Goal: Task Accomplishment & Management: Use online tool/utility

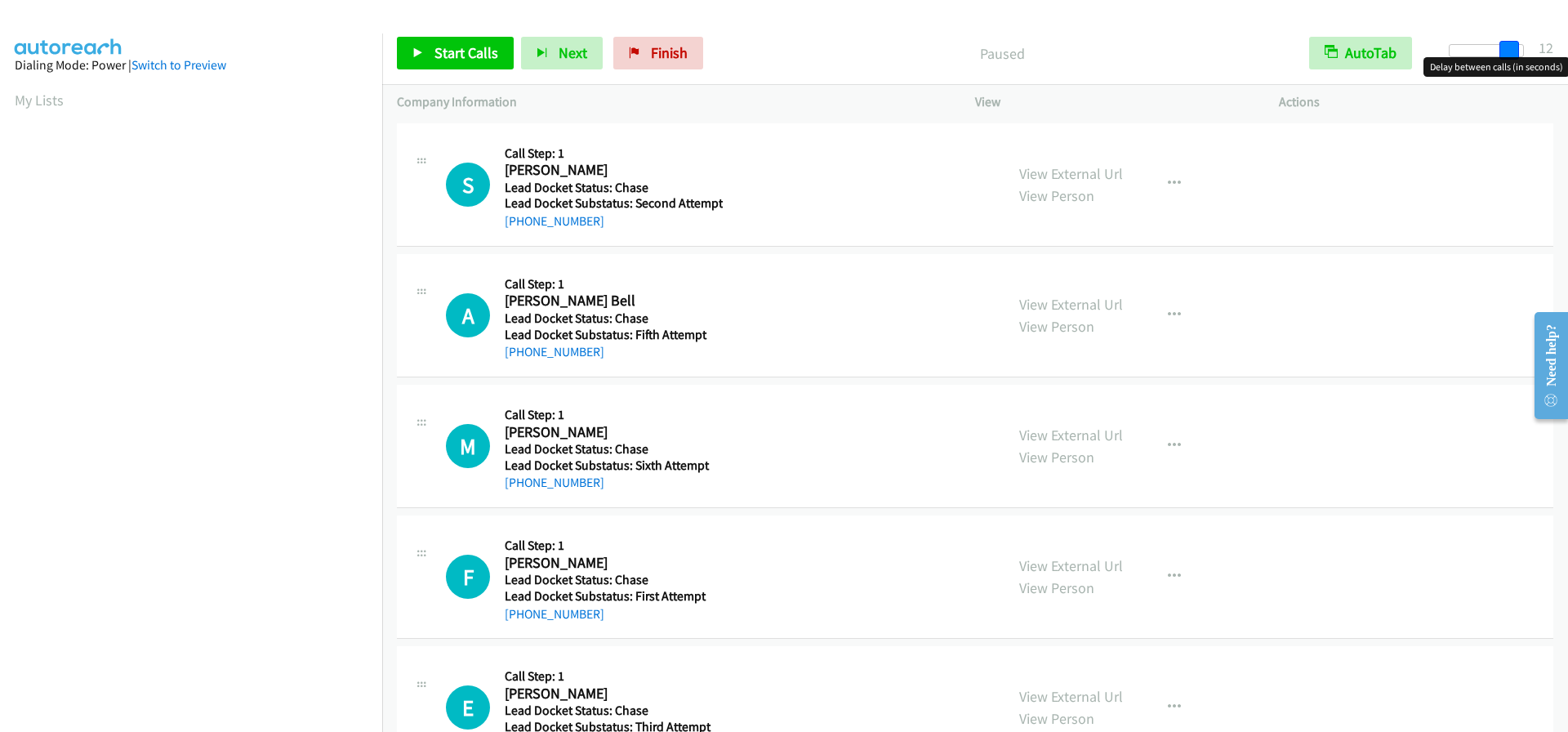
drag, startPoint x: 1462, startPoint y: 51, endPoint x: 1520, endPoint y: 49, distance: 58.0
click at [1520, 49] on div at bounding box center [1486, 50] width 75 height 13
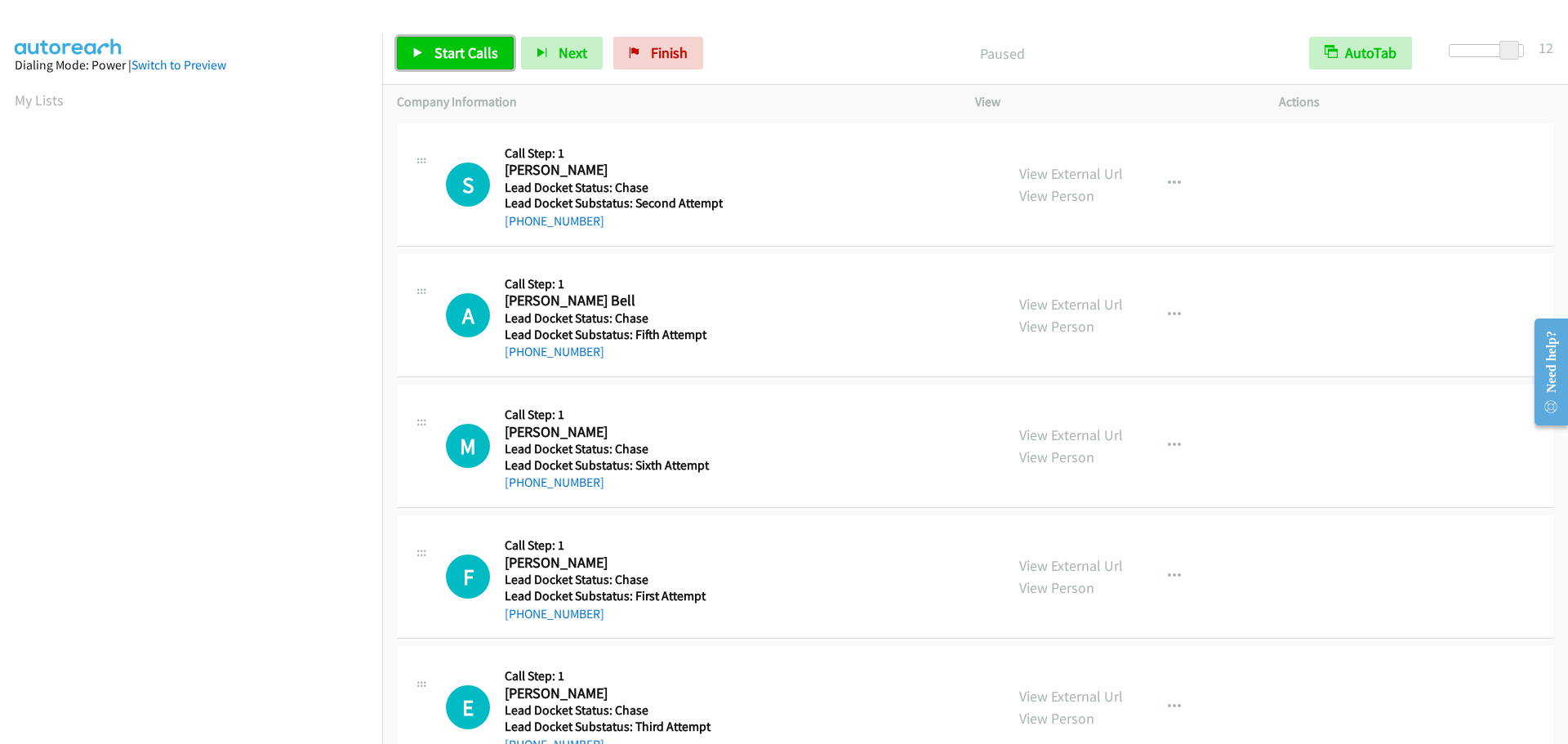
click at [452, 53] on span "Start Calls" at bounding box center [466, 52] width 64 height 19
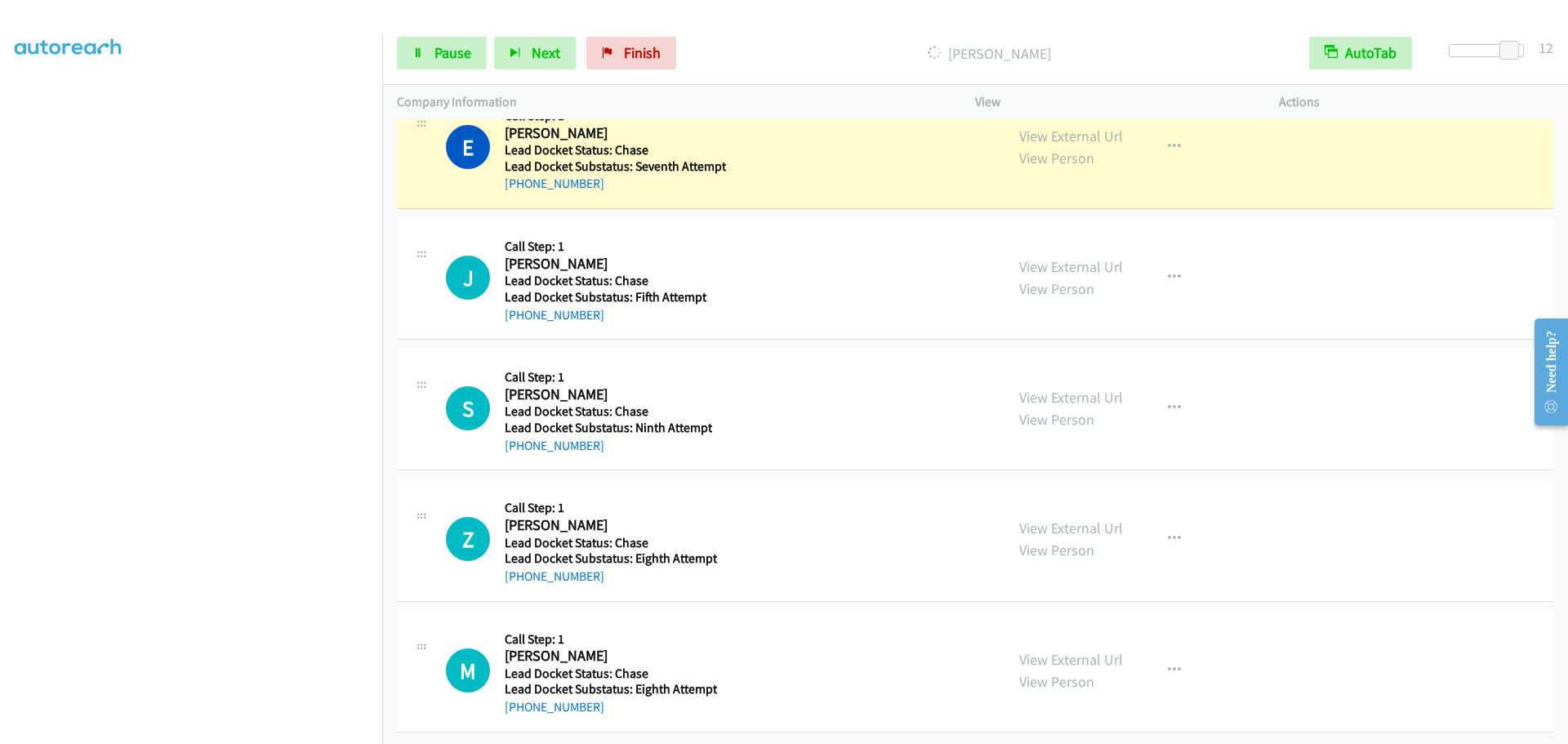
scroll to position [1541, 0]
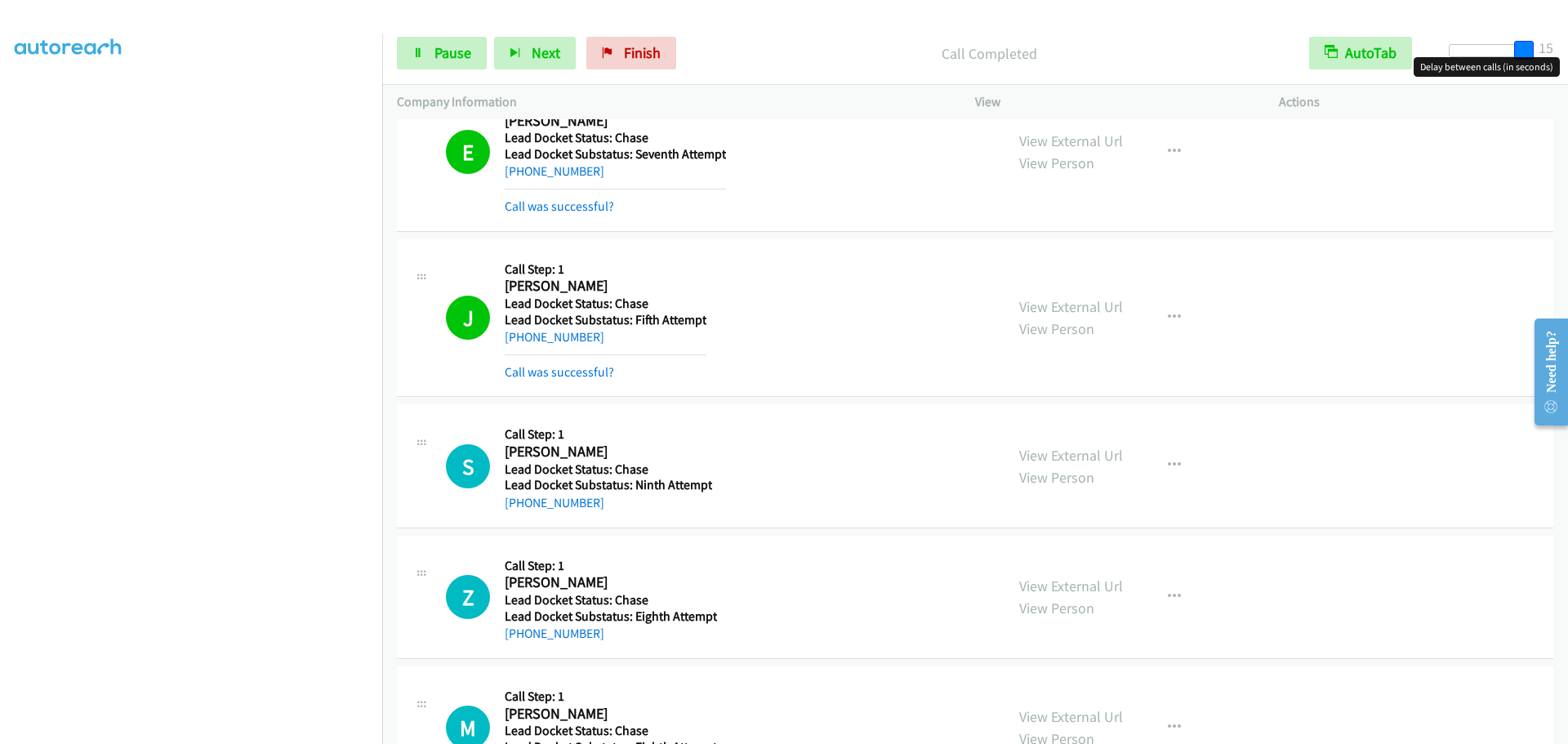
drag, startPoint x: 1499, startPoint y: 49, endPoint x: 1518, endPoint y: 46, distance: 19.2
click at [1518, 46] on span at bounding box center [1523, 50] width 19 height 19
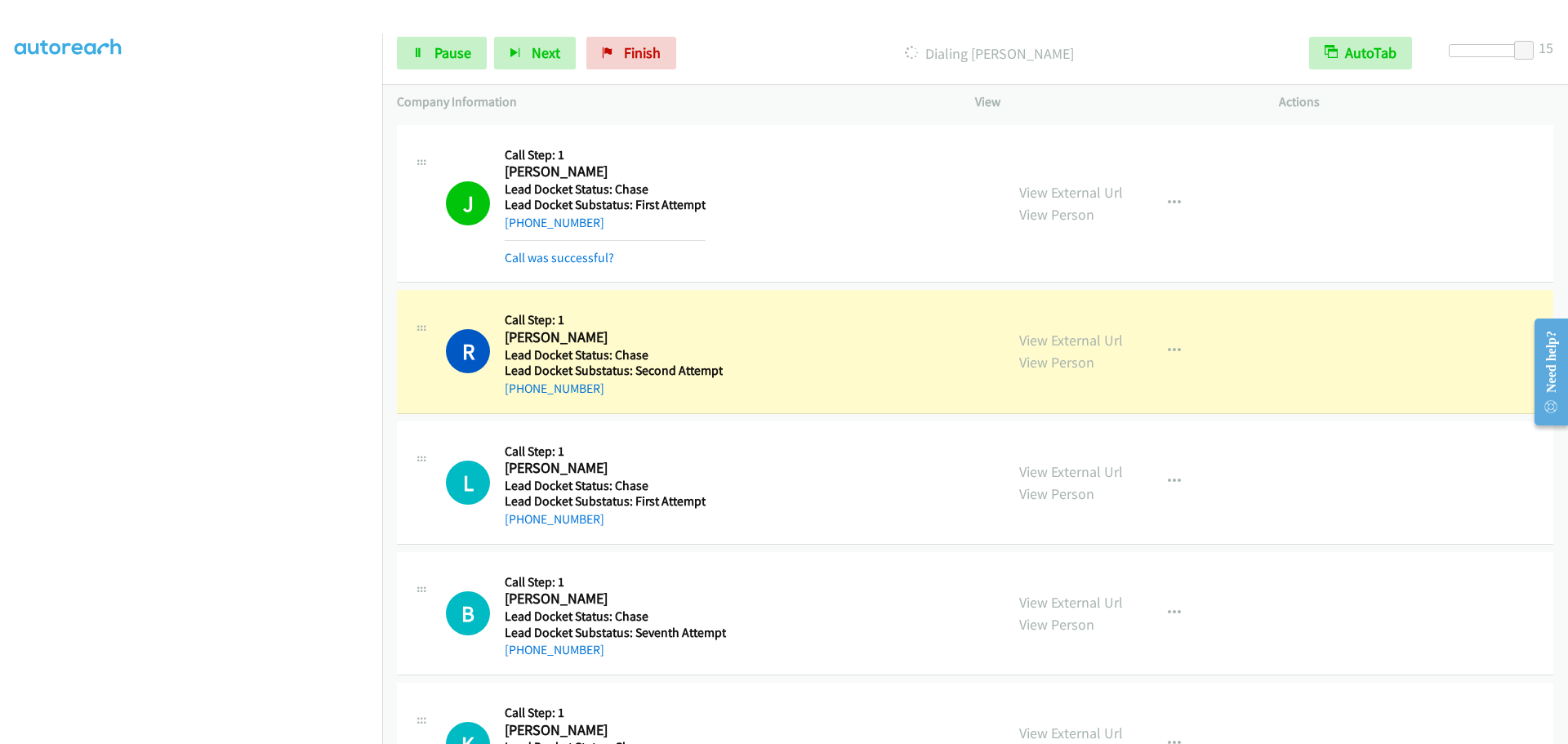
scroll to position [2767, 0]
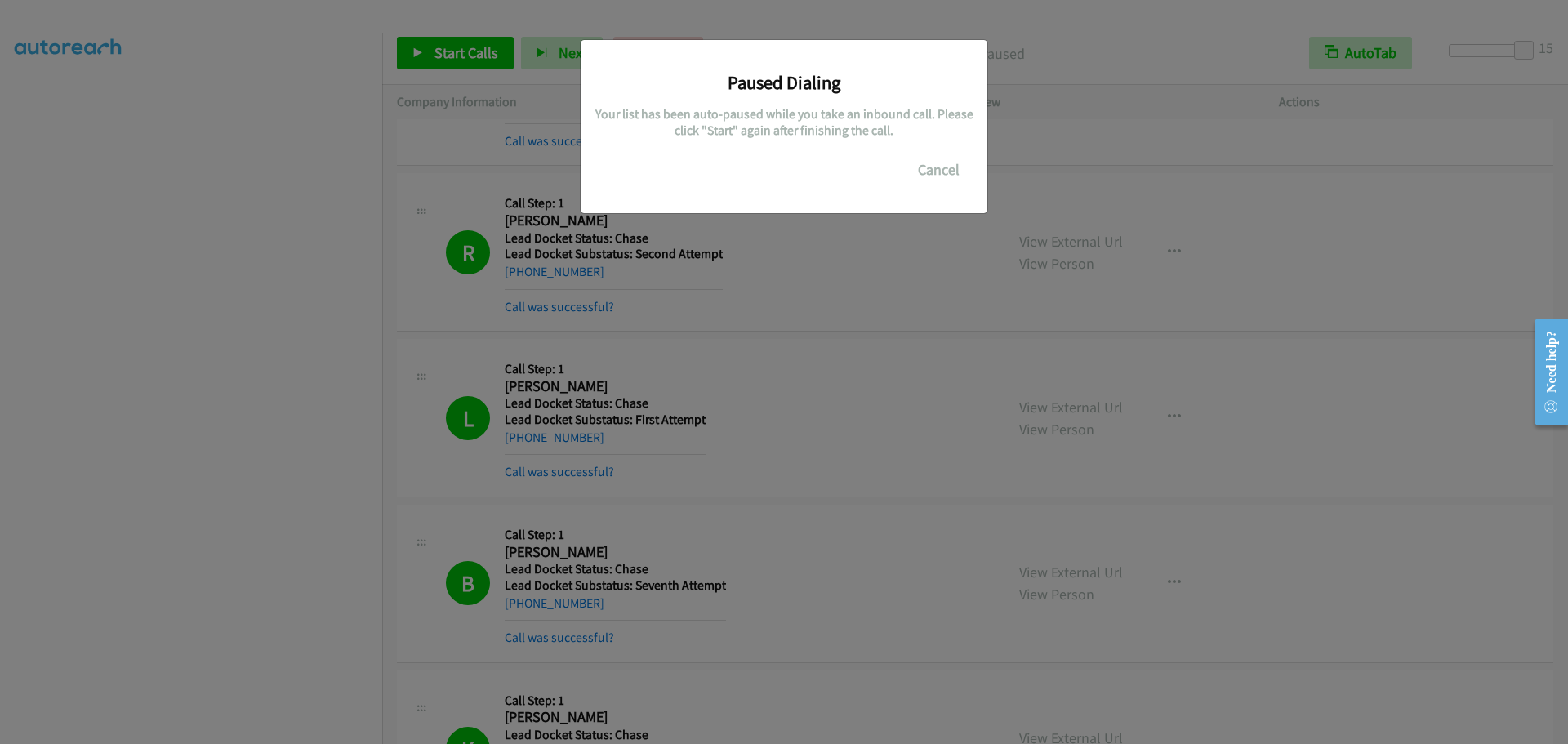
click at [96, 288] on div "Paused Dialing Your list has been auto-paused while you take an inbound call. P…" at bounding box center [784, 379] width 1568 height 729
click at [920, 185] on button "Cancel" at bounding box center [938, 170] width 72 height 33
click at [928, 175] on button "Cancel" at bounding box center [938, 170] width 72 height 33
click at [278, 215] on div "Paused Dialing Your list has been auto-paused while you take an inbound call. P…" at bounding box center [784, 379] width 1568 height 729
click at [314, 443] on div "Paused Dialing Your list has been auto-paused while you take an inbound call. P…" at bounding box center [784, 379] width 1568 height 729
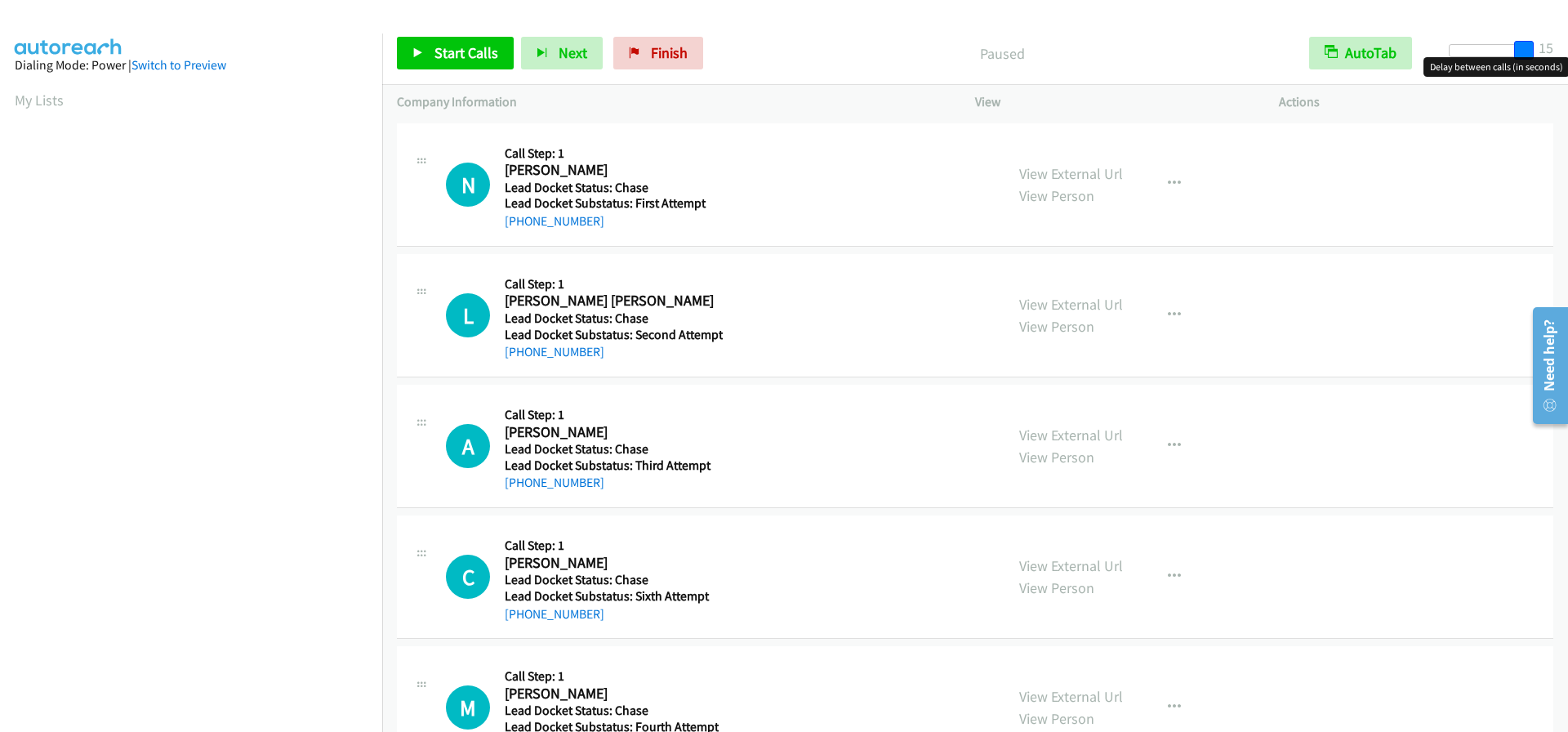
drag, startPoint x: 1457, startPoint y: 49, endPoint x: 1563, endPoint y: 48, distance: 106.0
click at [1563, 48] on div "Start Calls Pause Next Finish Paused AutoTab AutoTab 15" at bounding box center [975, 53] width 1186 height 63
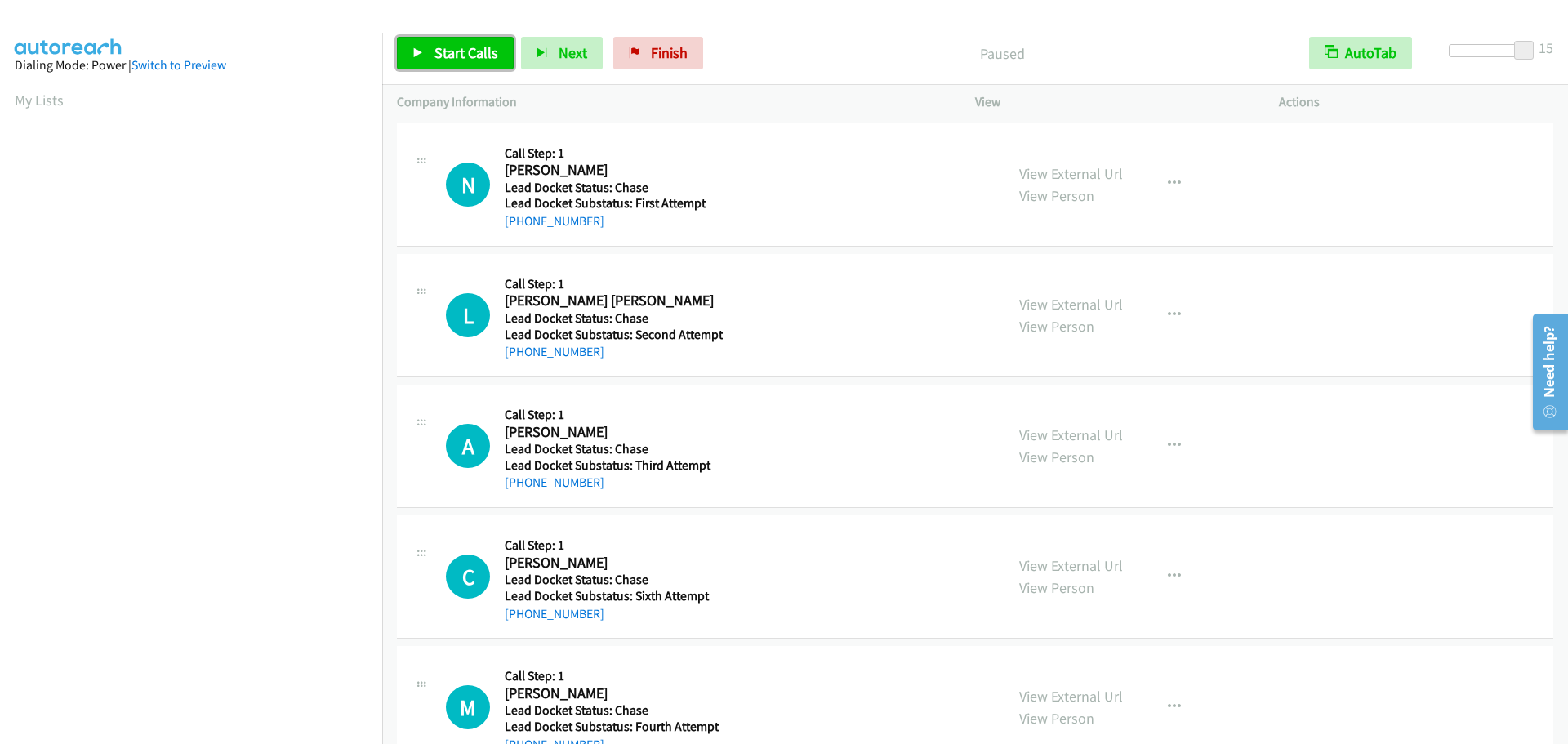
click at [461, 50] on span "Start Calls" at bounding box center [466, 52] width 64 height 19
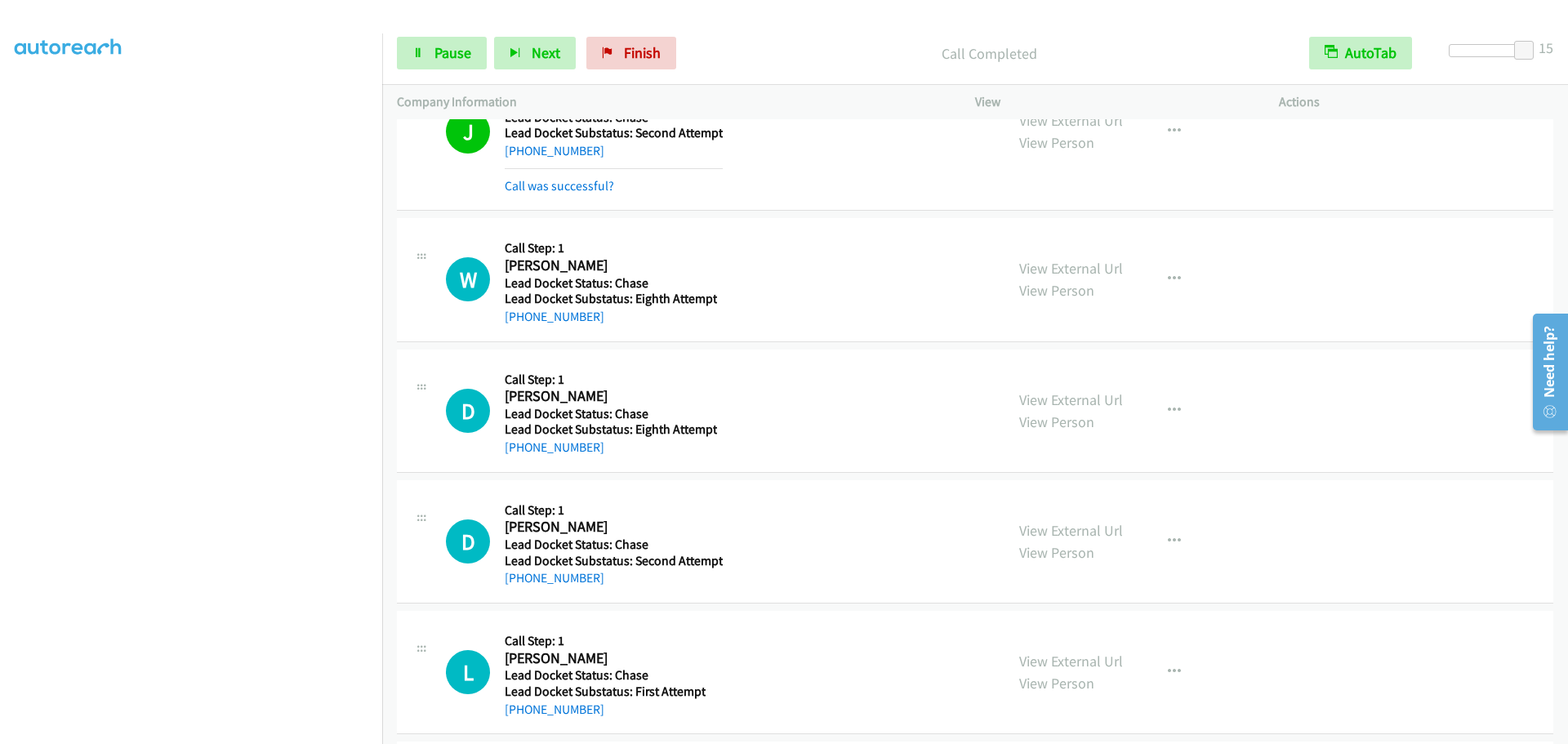
scroll to position [916, 0]
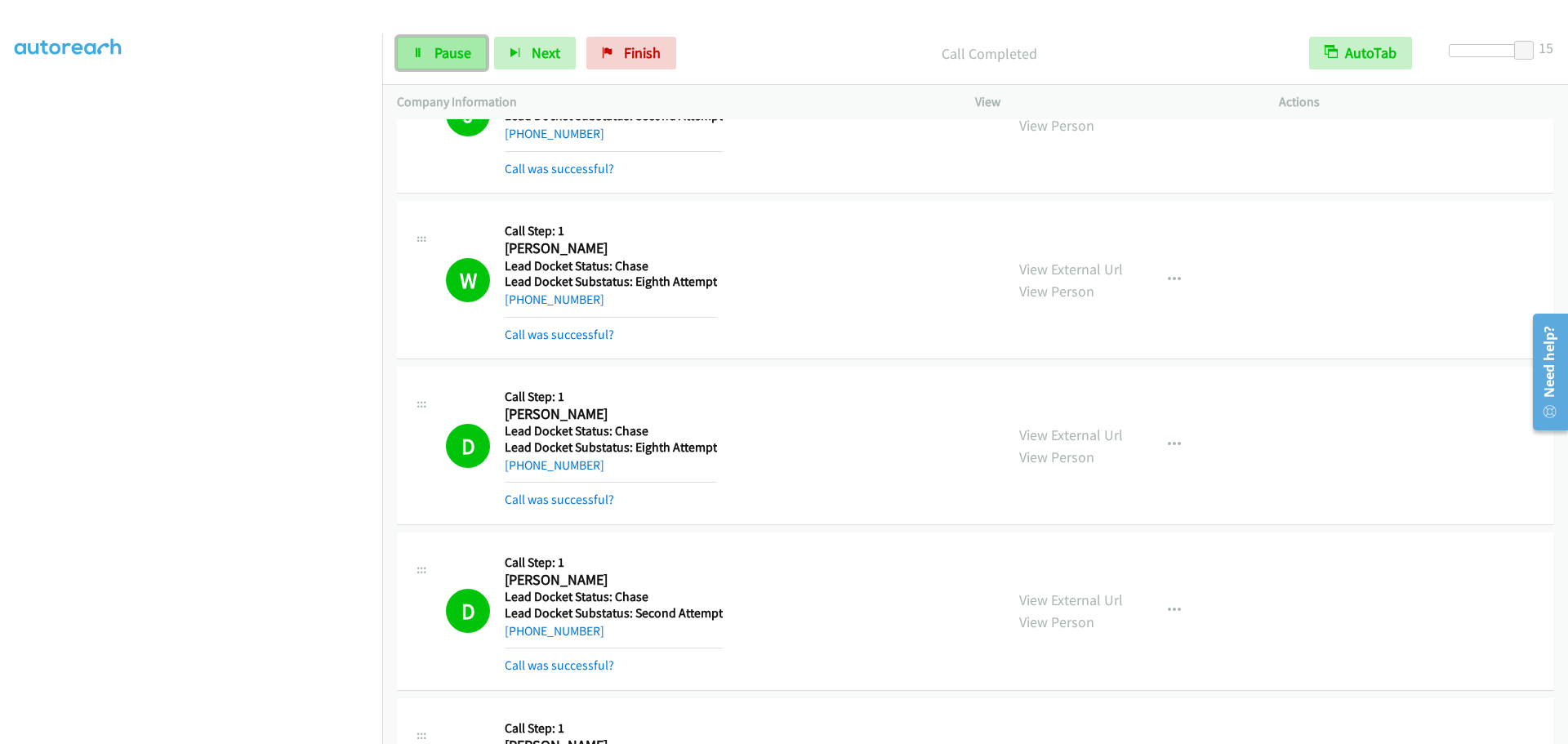
click at [442, 57] on span "Pause" at bounding box center [452, 52] width 37 height 19
click at [651, 49] on span "Finish" at bounding box center [670, 52] width 37 height 19
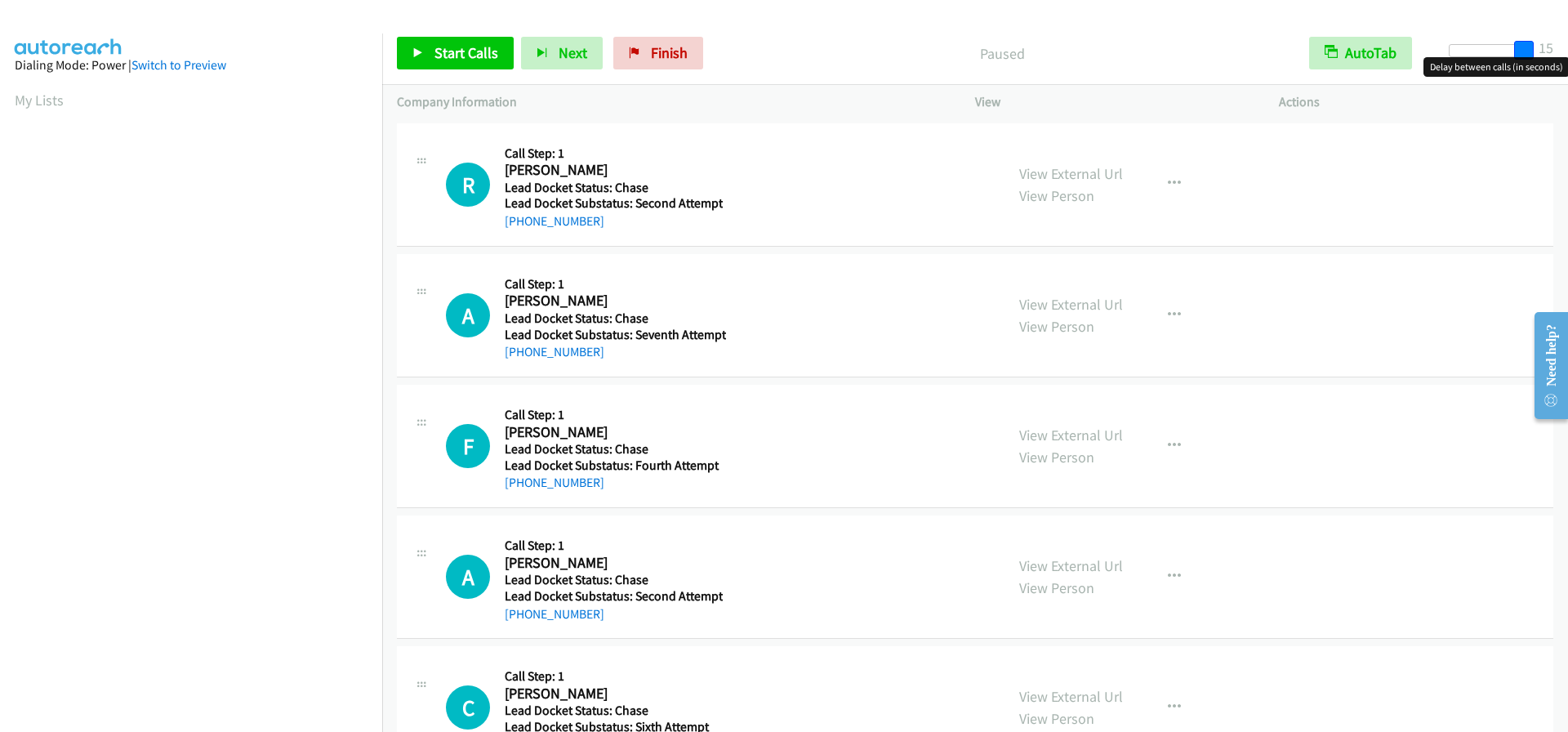
drag, startPoint x: 1462, startPoint y: 50, endPoint x: 1539, endPoint y: 53, distance: 77.1
click at [1539, 53] on div "Start Calls Pause Next Finish Paused AutoTab AutoTab 15" at bounding box center [975, 53] width 1186 height 63
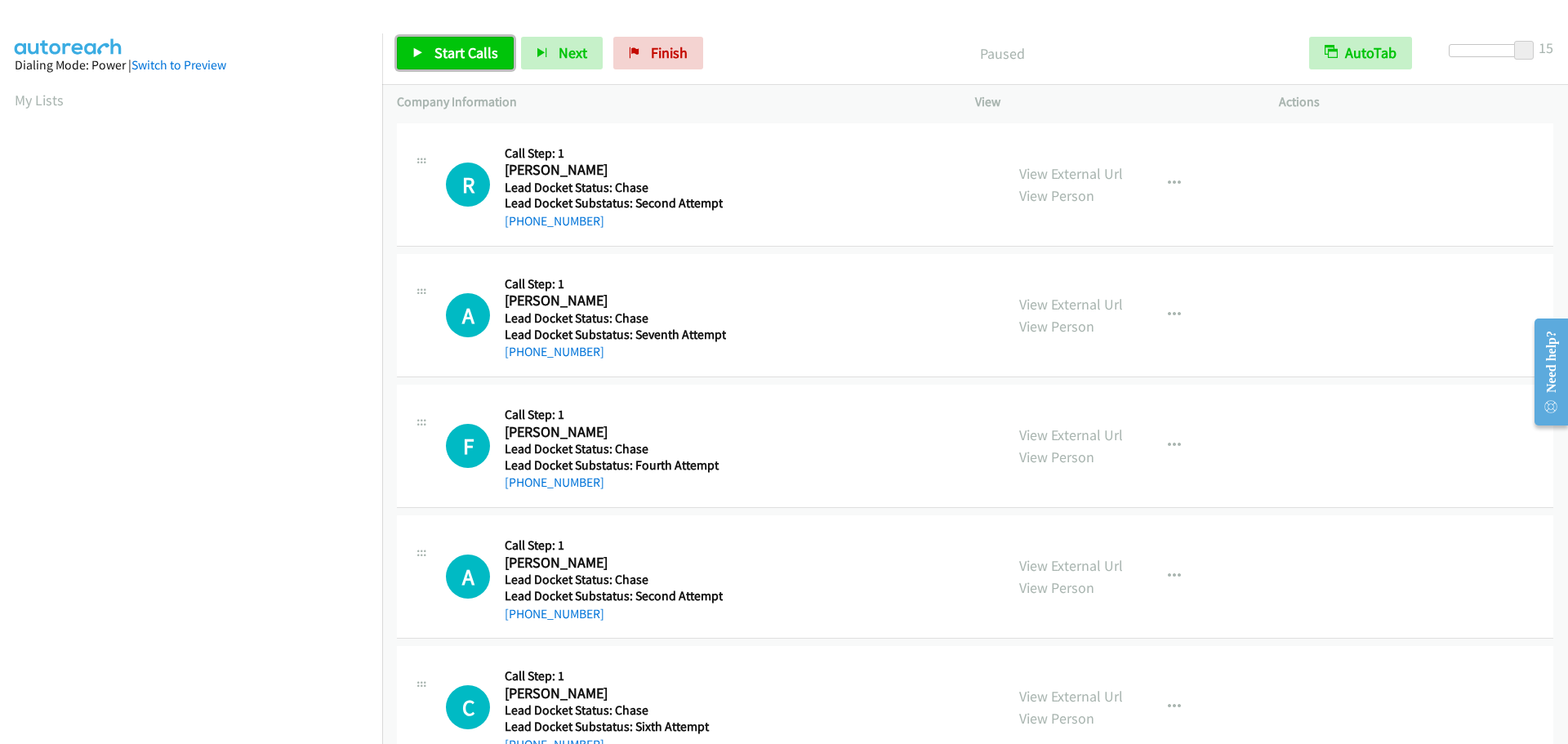
click at [472, 52] on span "Start Calls" at bounding box center [466, 52] width 64 height 19
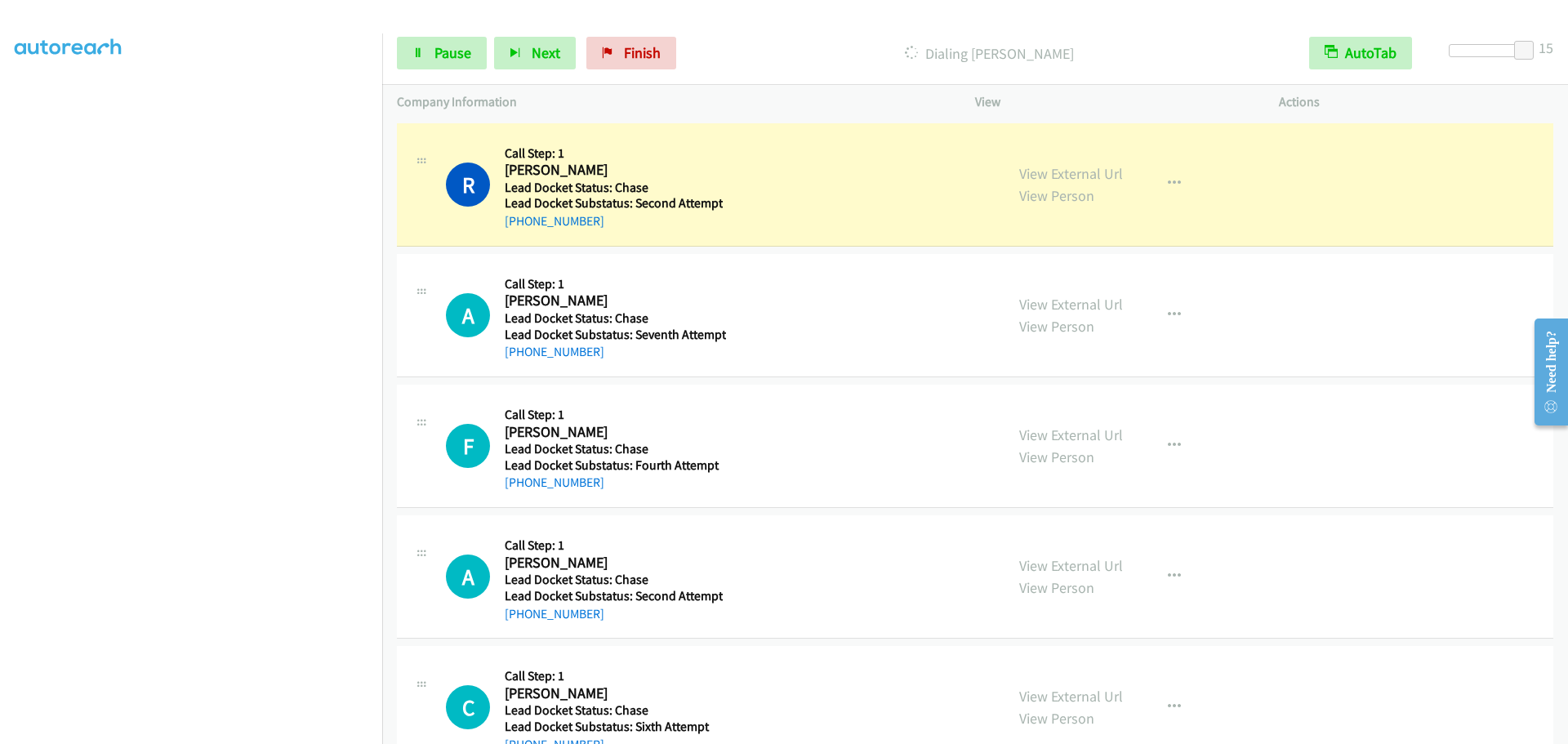
scroll to position [171, 0]
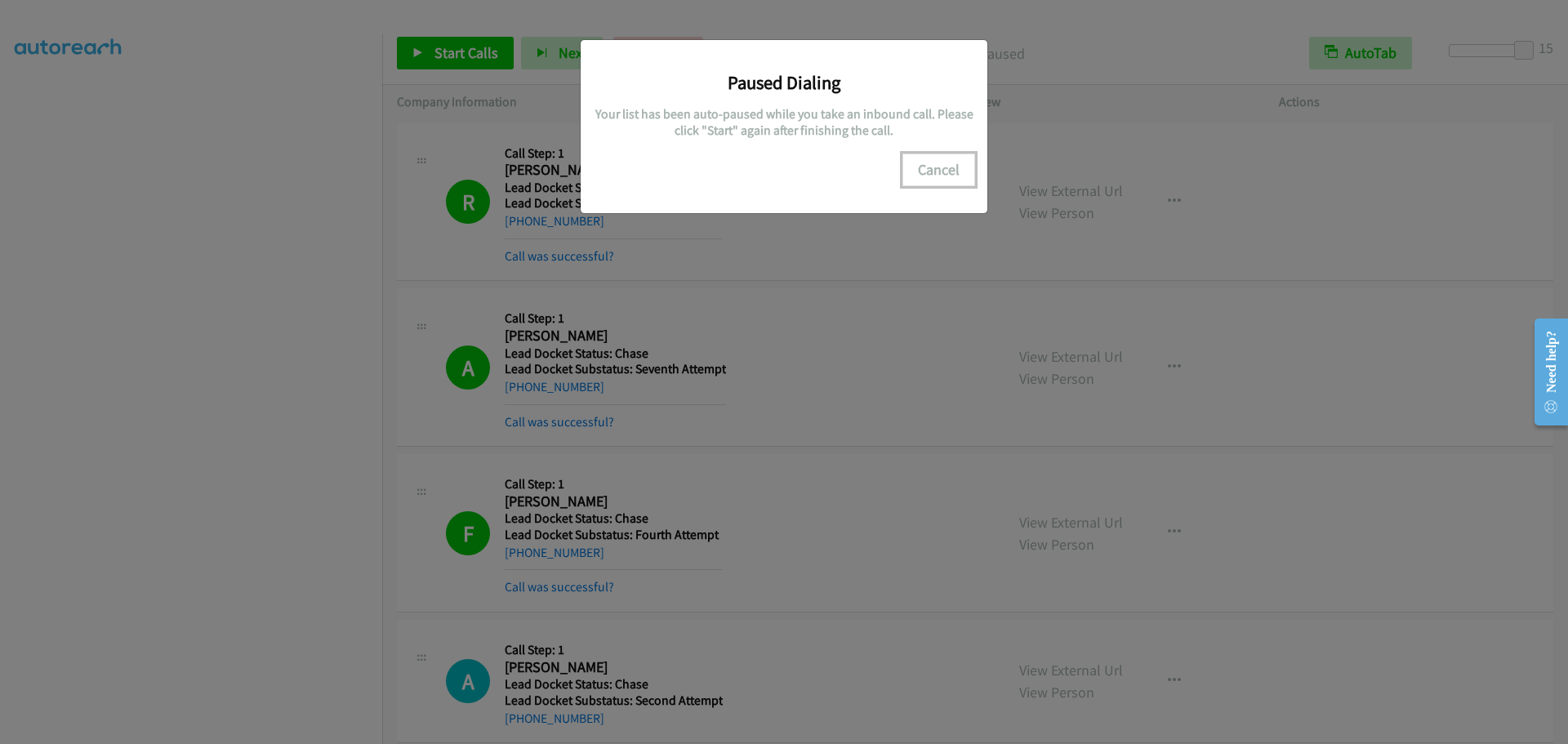
click at [941, 173] on button "Cancel" at bounding box center [938, 170] width 72 height 33
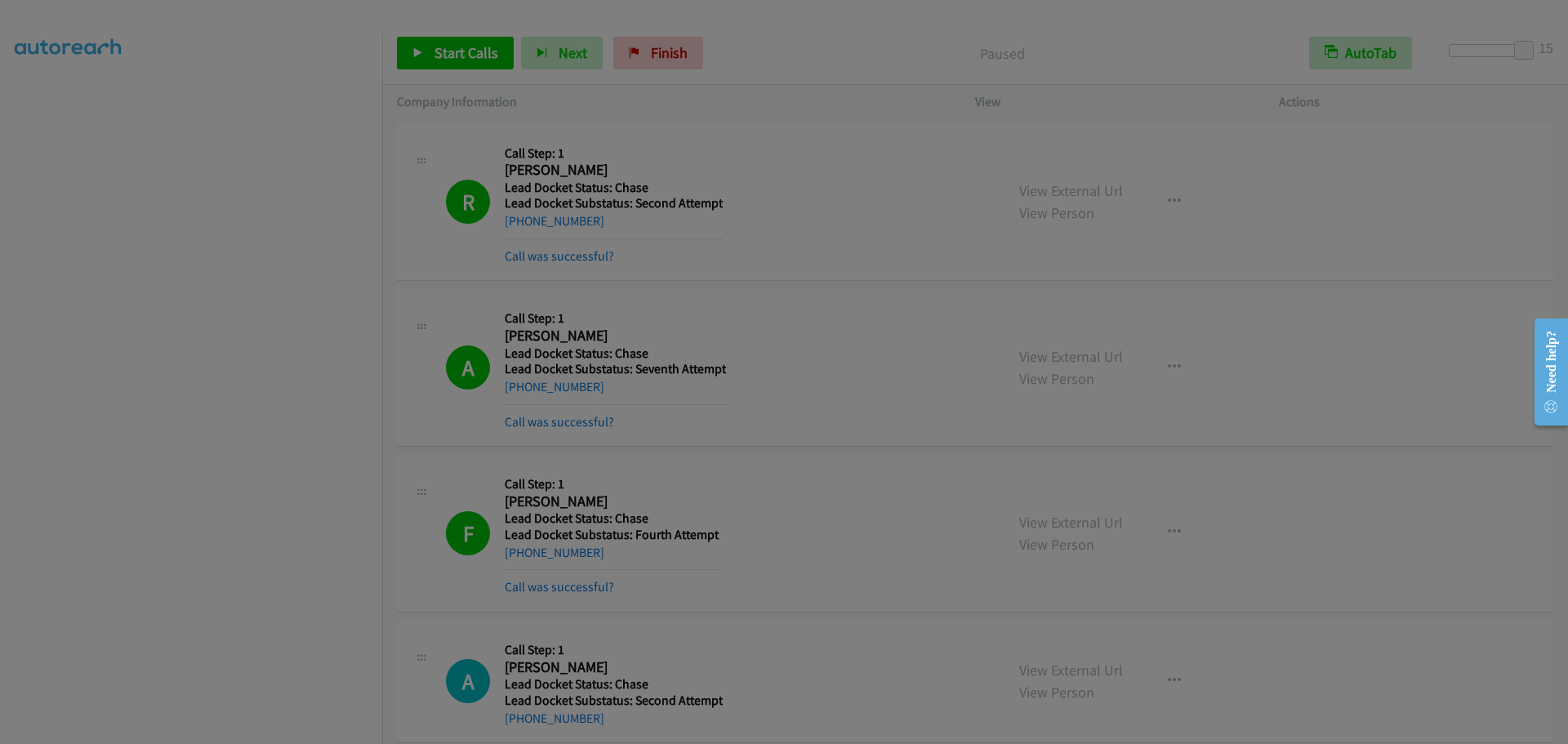
click at [0, 0] on div "Paused Dialing Your list has been auto-paused while you take an inbound call. P…" at bounding box center [0, 0] width 0 height 0
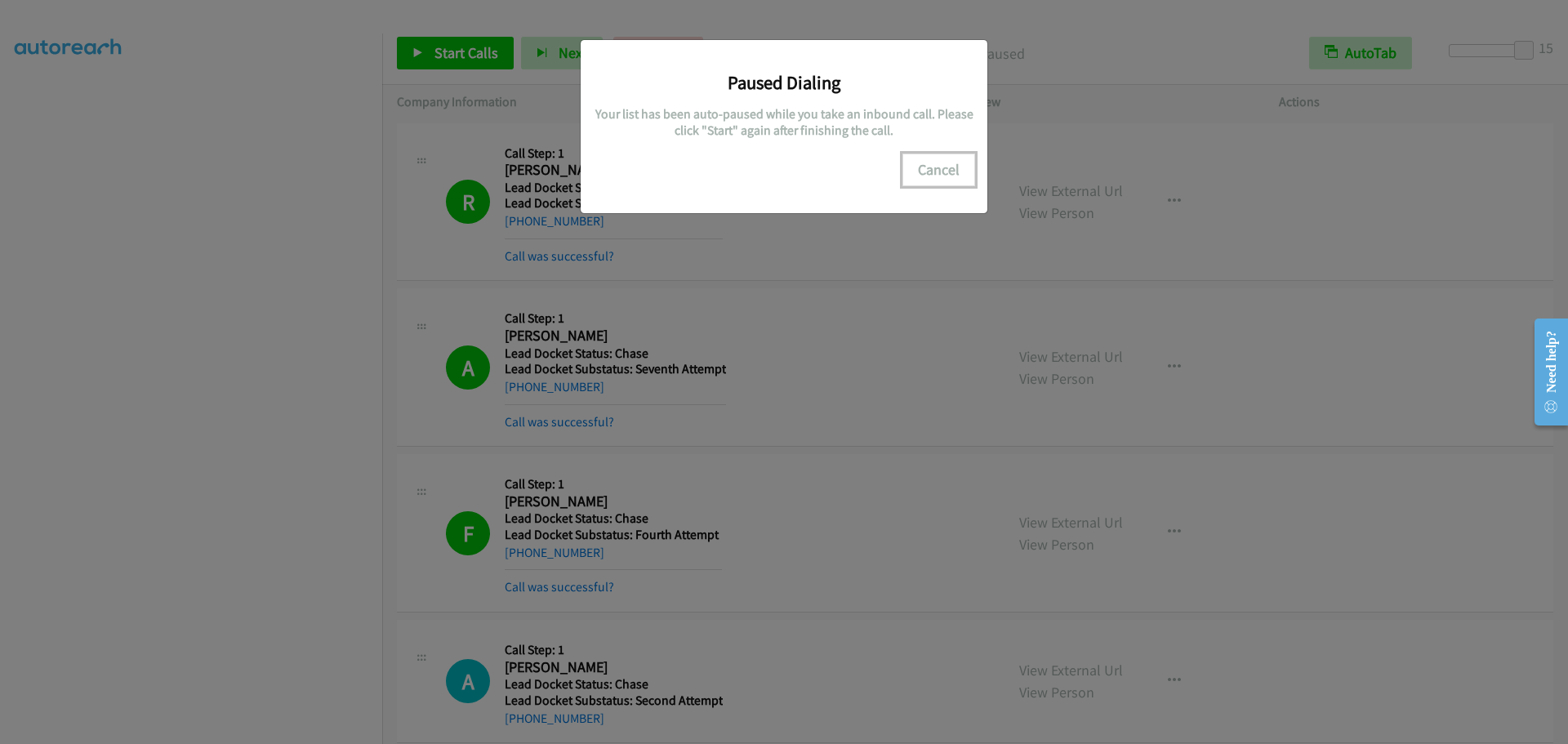
click at [943, 170] on button "Cancel" at bounding box center [938, 170] width 72 height 33
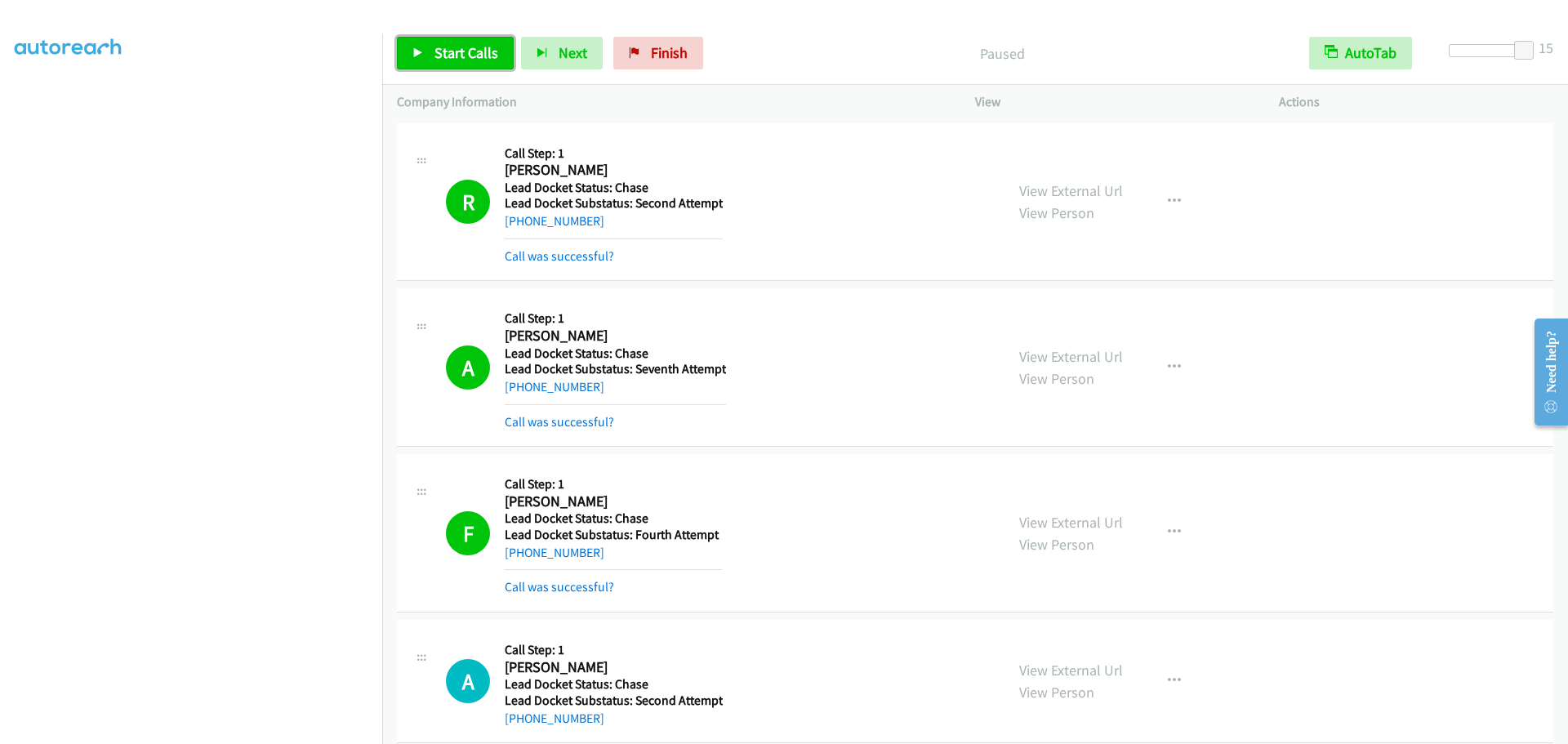
click at [441, 60] on span "Start Calls" at bounding box center [466, 52] width 64 height 19
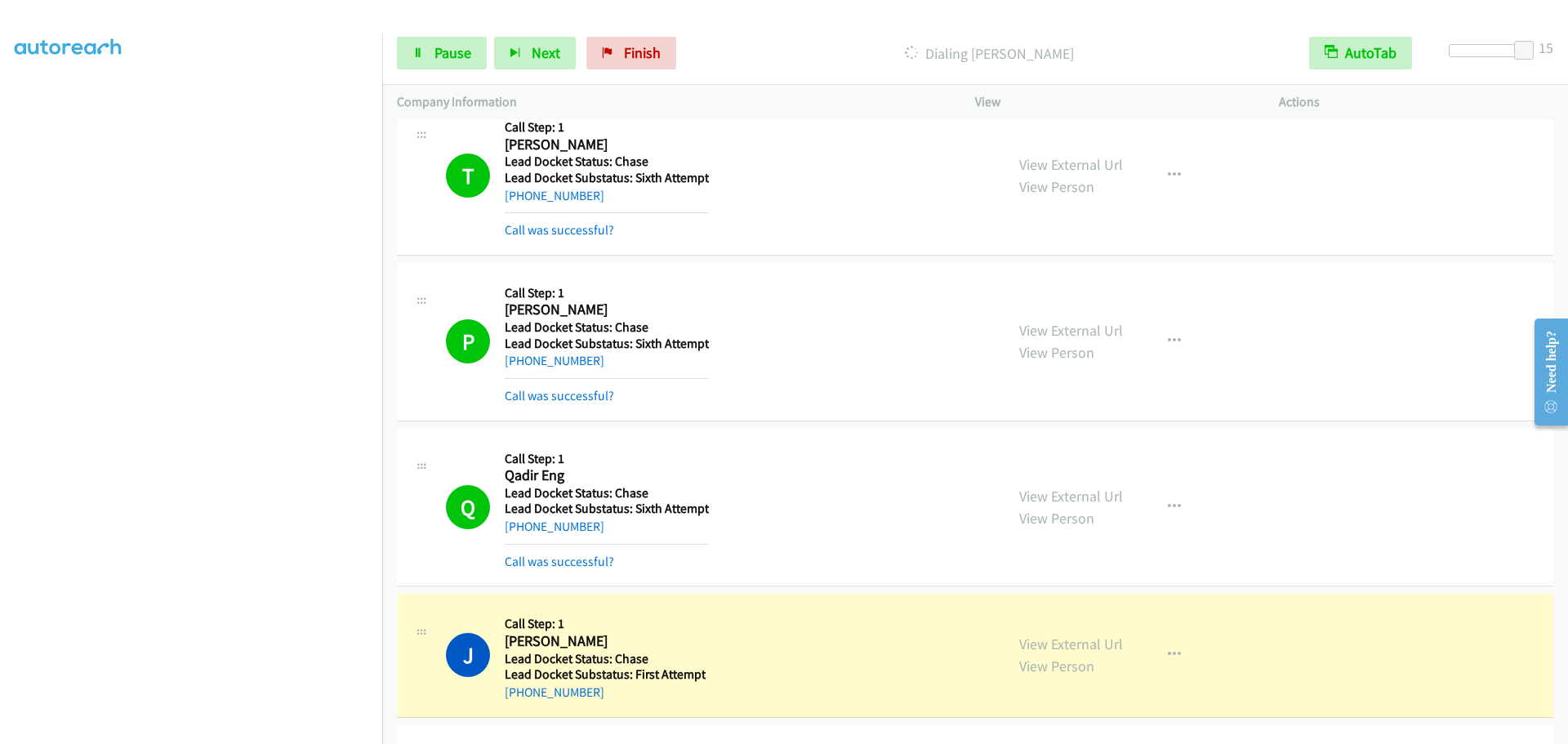
scroll to position [944, 0]
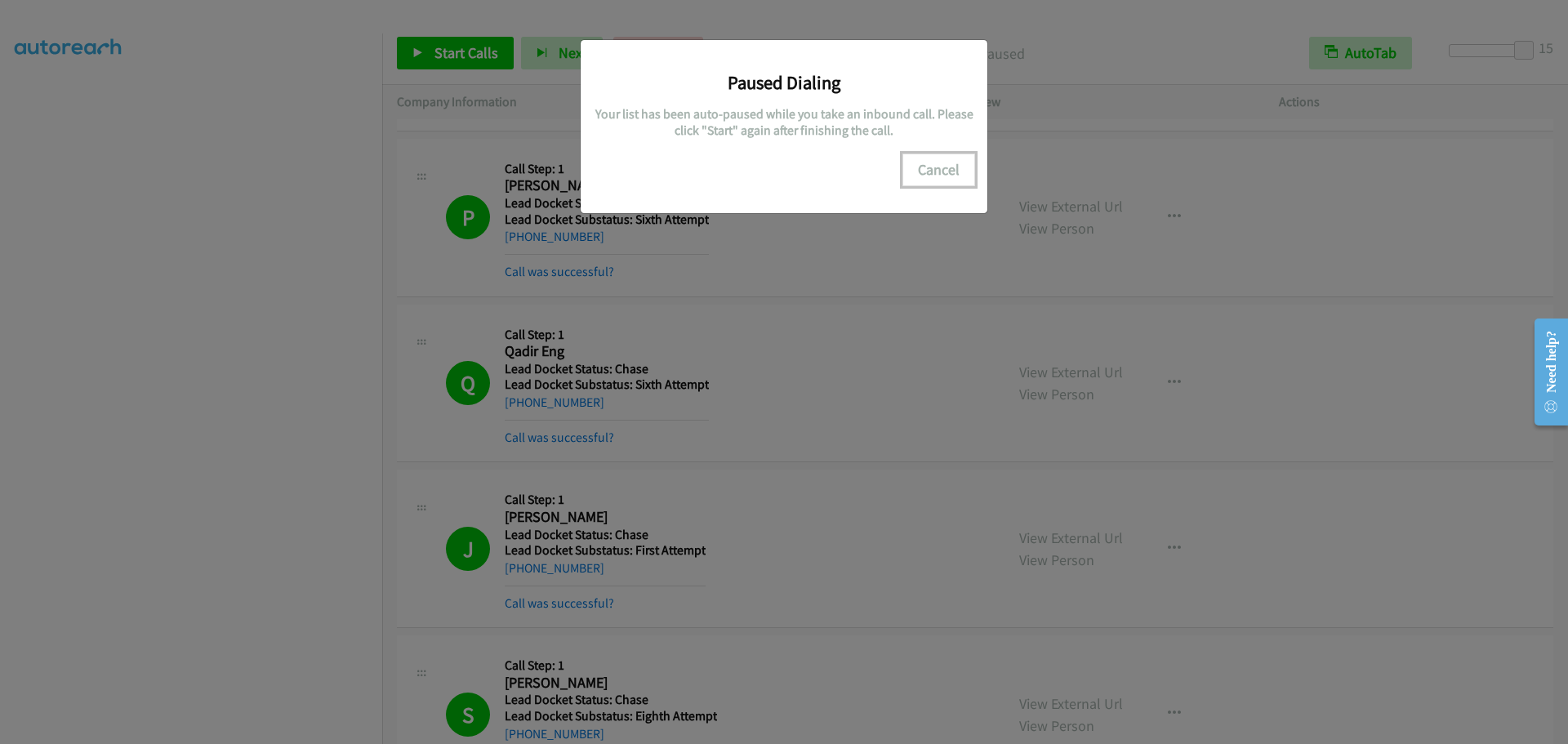
click at [933, 169] on button "Cancel" at bounding box center [938, 170] width 72 height 33
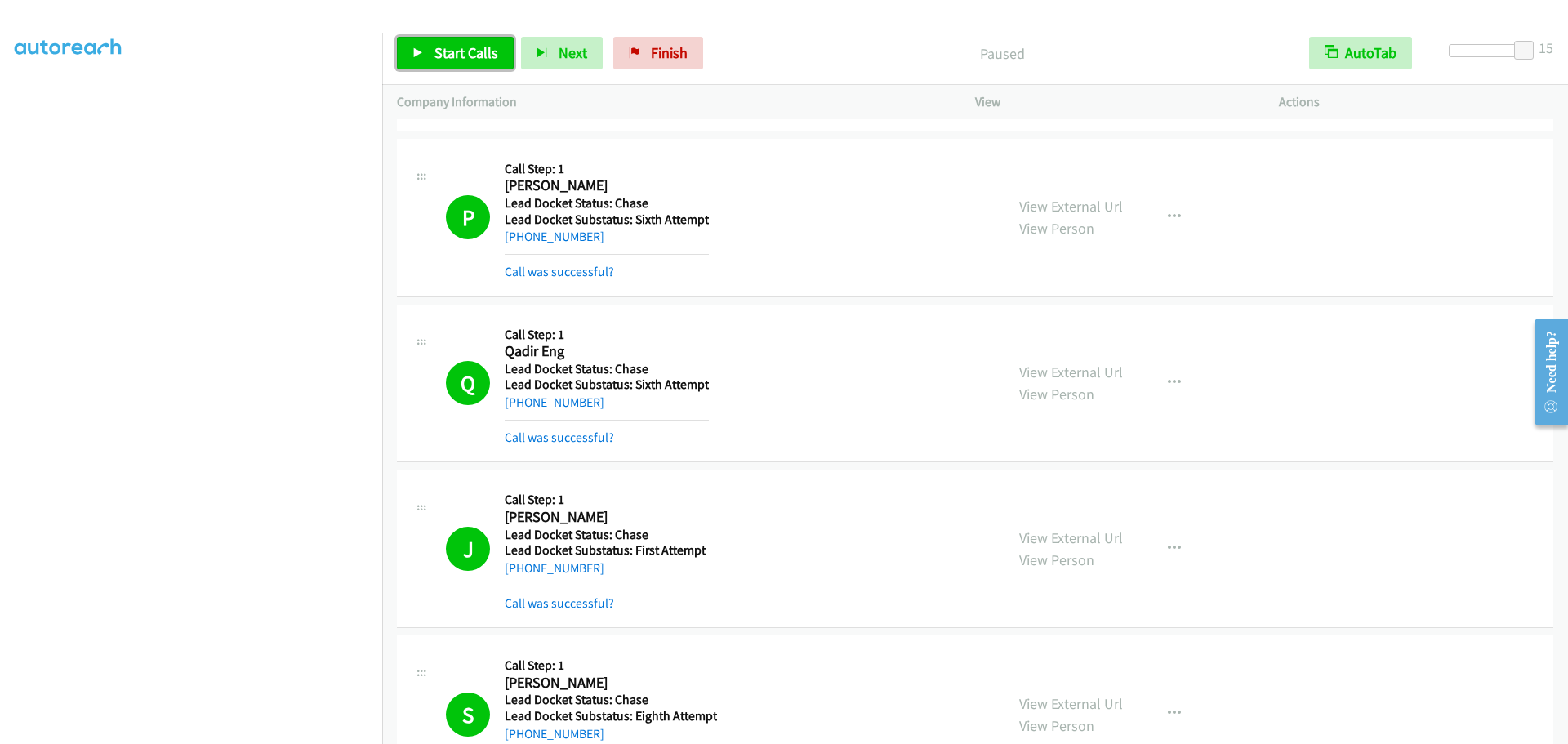
click at [474, 56] on span "Start Calls" at bounding box center [466, 52] width 64 height 19
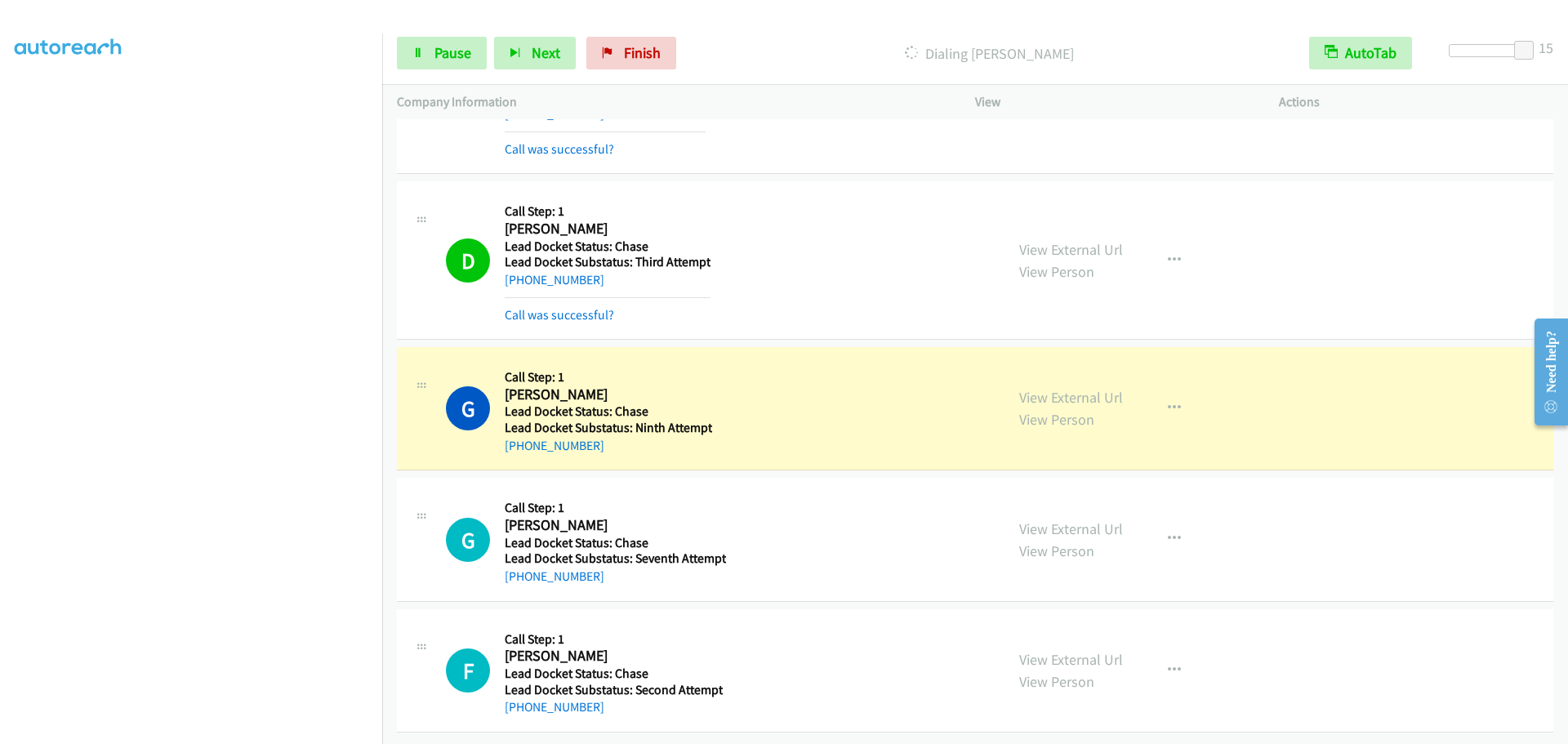
scroll to position [2073, 0]
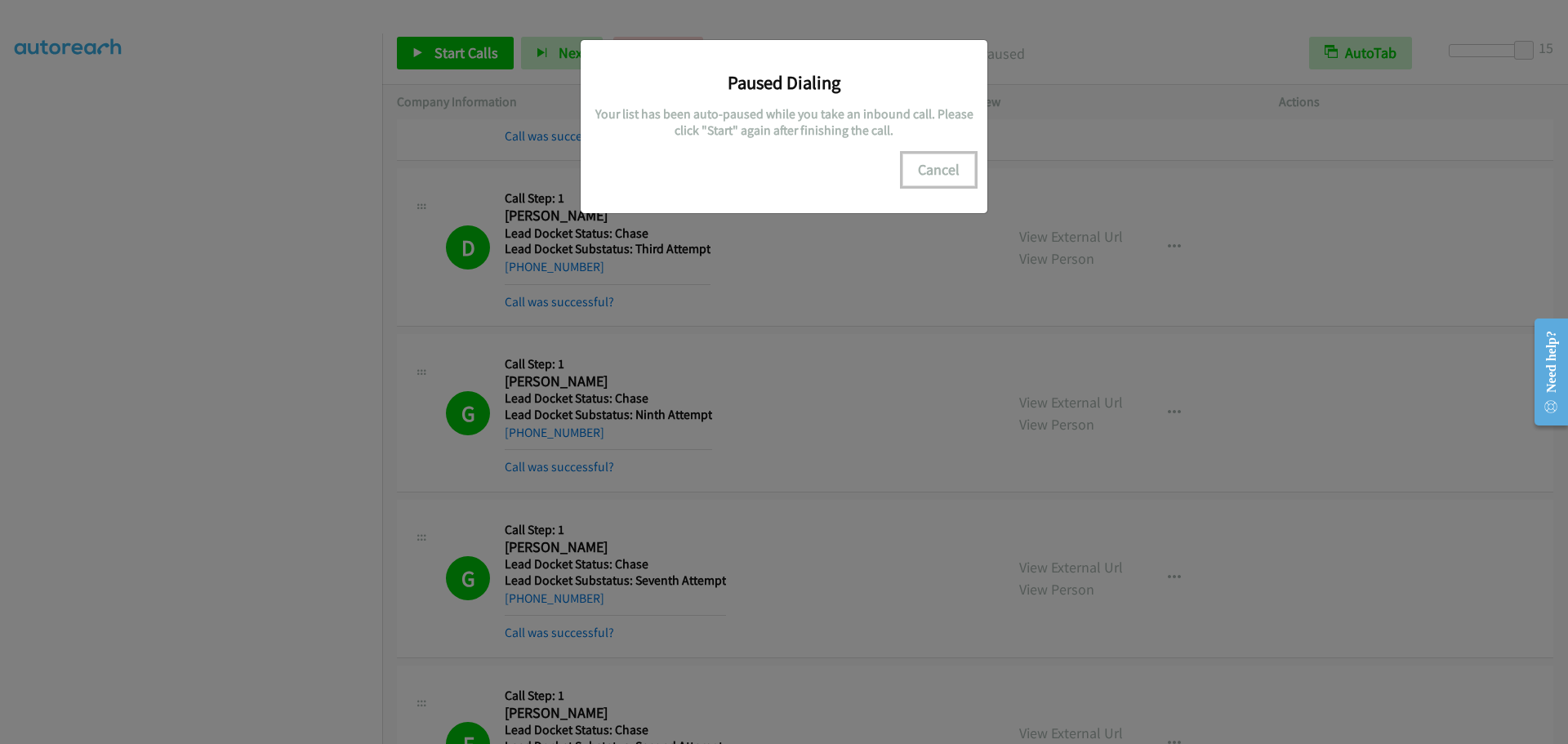
click at [932, 170] on button "Cancel" at bounding box center [938, 170] width 72 height 33
click at [949, 176] on button "Cancel" at bounding box center [938, 170] width 72 height 33
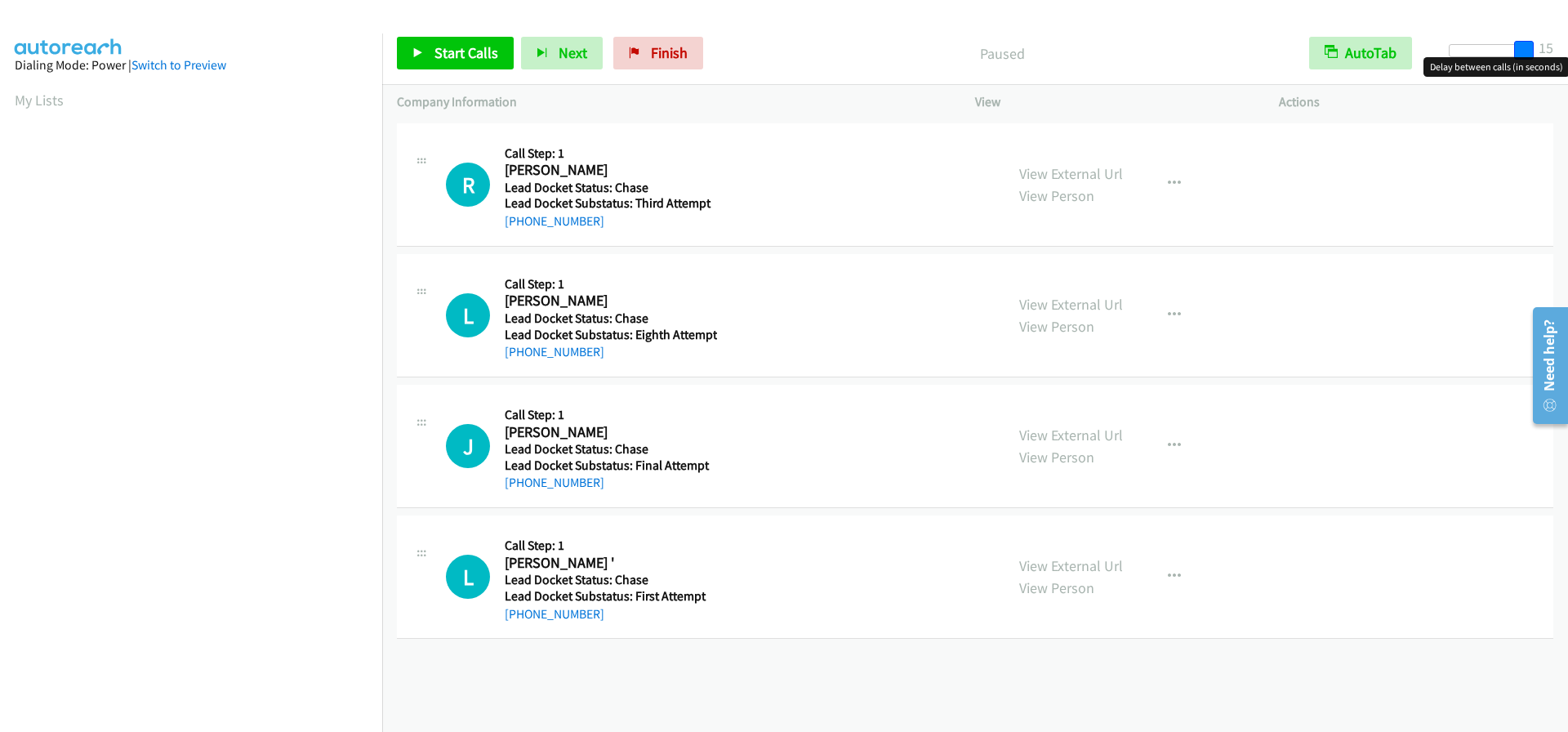
drag, startPoint x: 1463, startPoint y: 44, endPoint x: 1562, endPoint y: 43, distance: 99.0
click at [1562, 43] on div "Start Calls Pause Next Finish Paused AutoTab AutoTab 15" at bounding box center [975, 53] width 1186 height 63
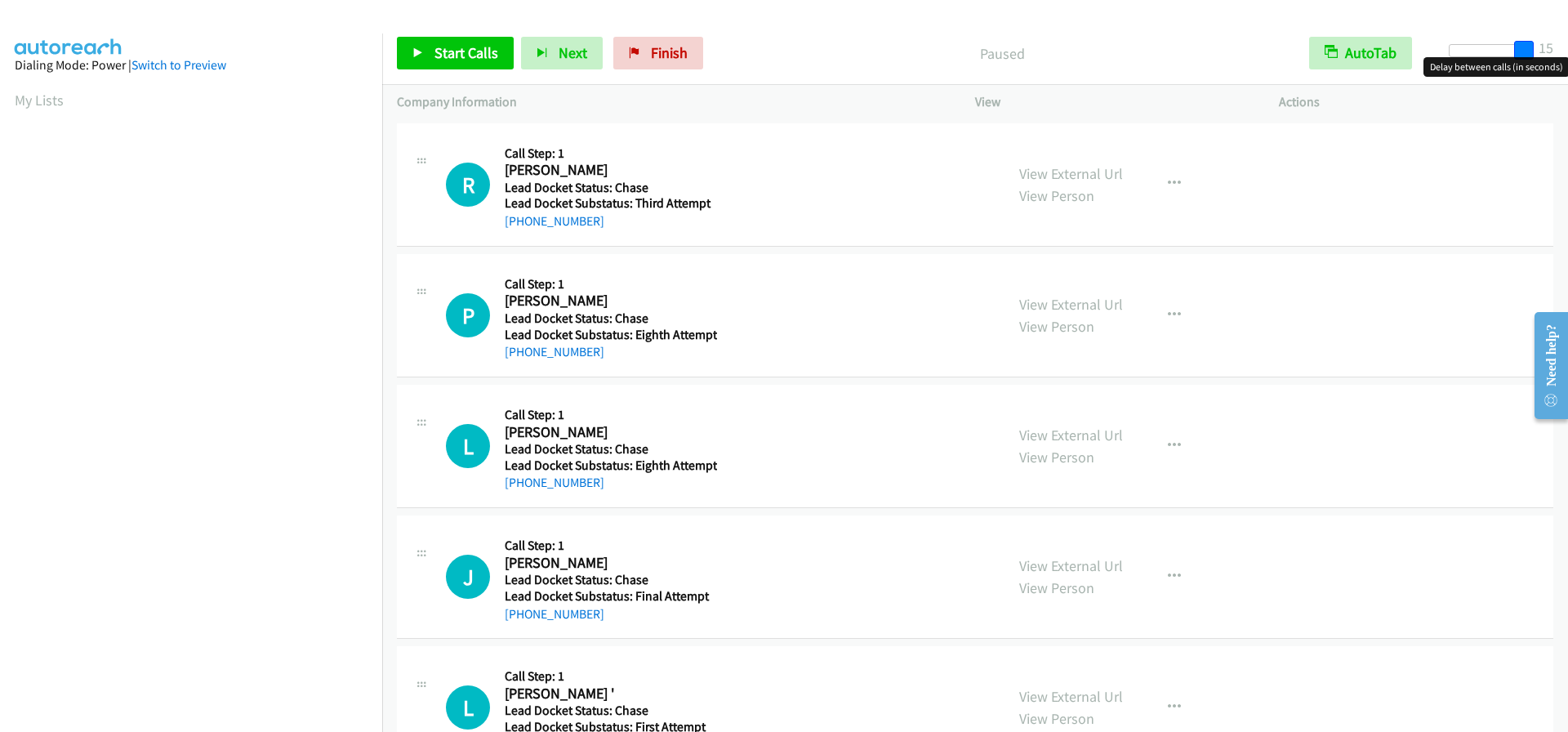
drag, startPoint x: 1454, startPoint y: 45, endPoint x: 1540, endPoint y: 43, distance: 86.0
click at [1540, 43] on div "Start Calls Pause Next Finish Paused AutoTab AutoTab 15" at bounding box center [975, 53] width 1186 height 63
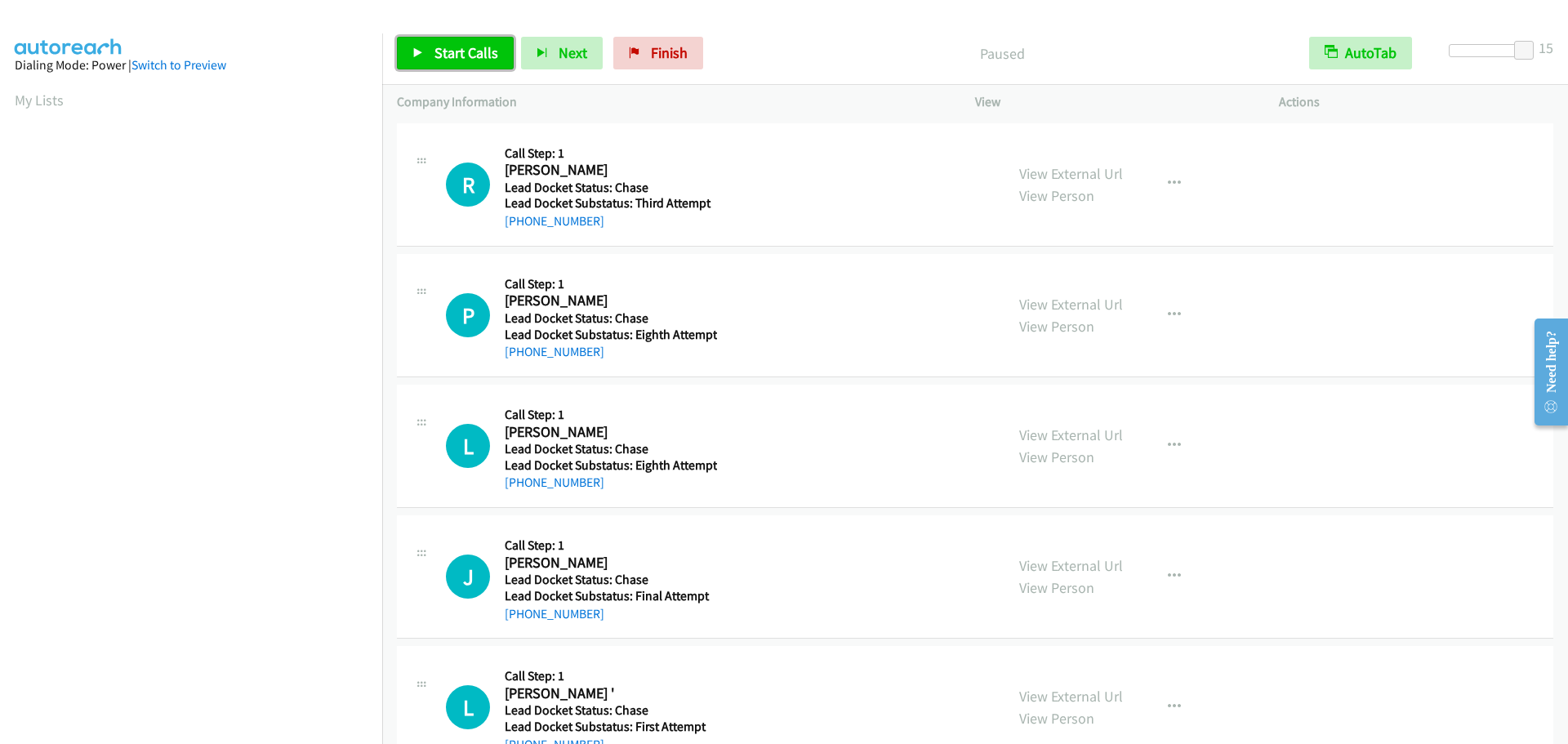
click at [466, 48] on span "Start Calls" at bounding box center [466, 52] width 64 height 19
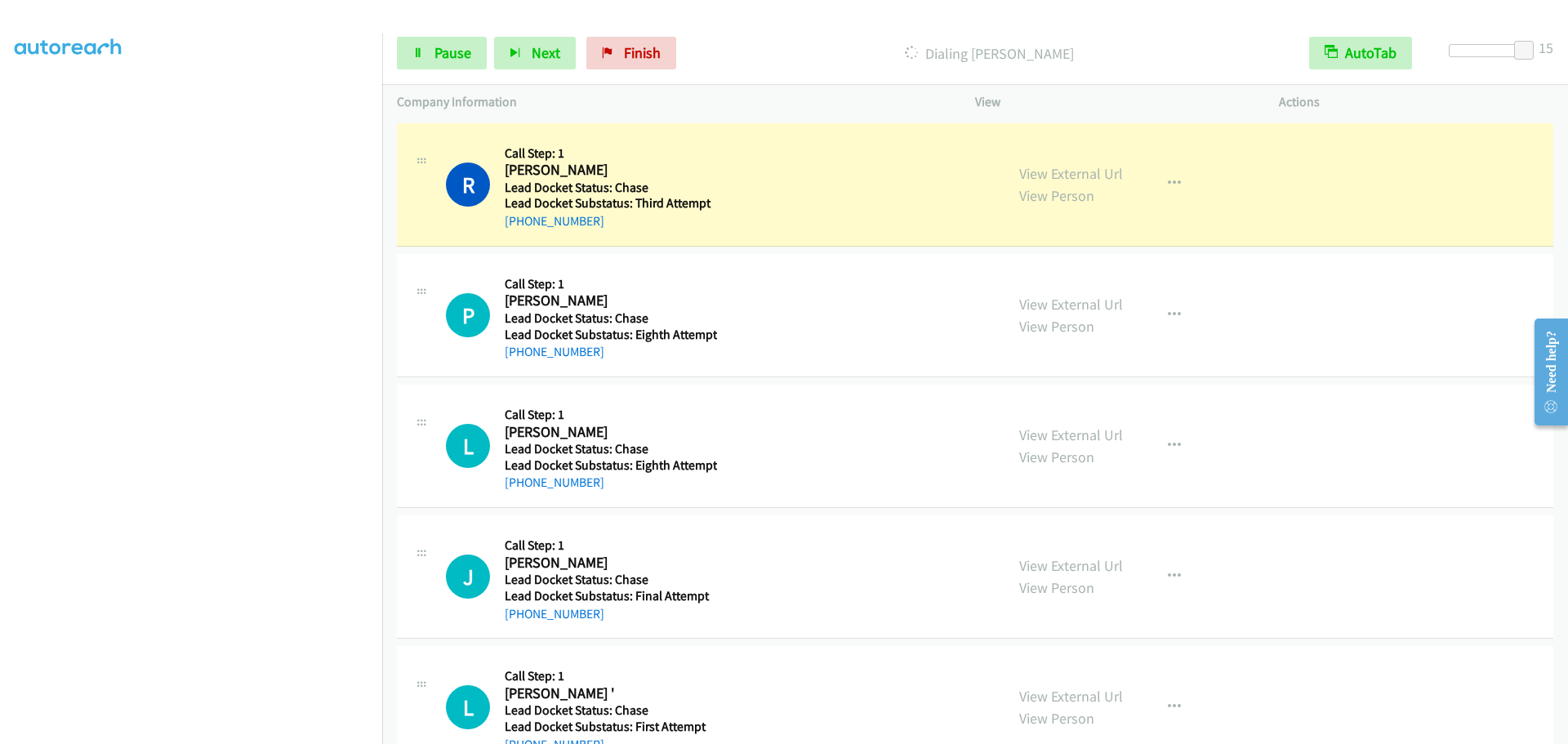
scroll to position [171, 0]
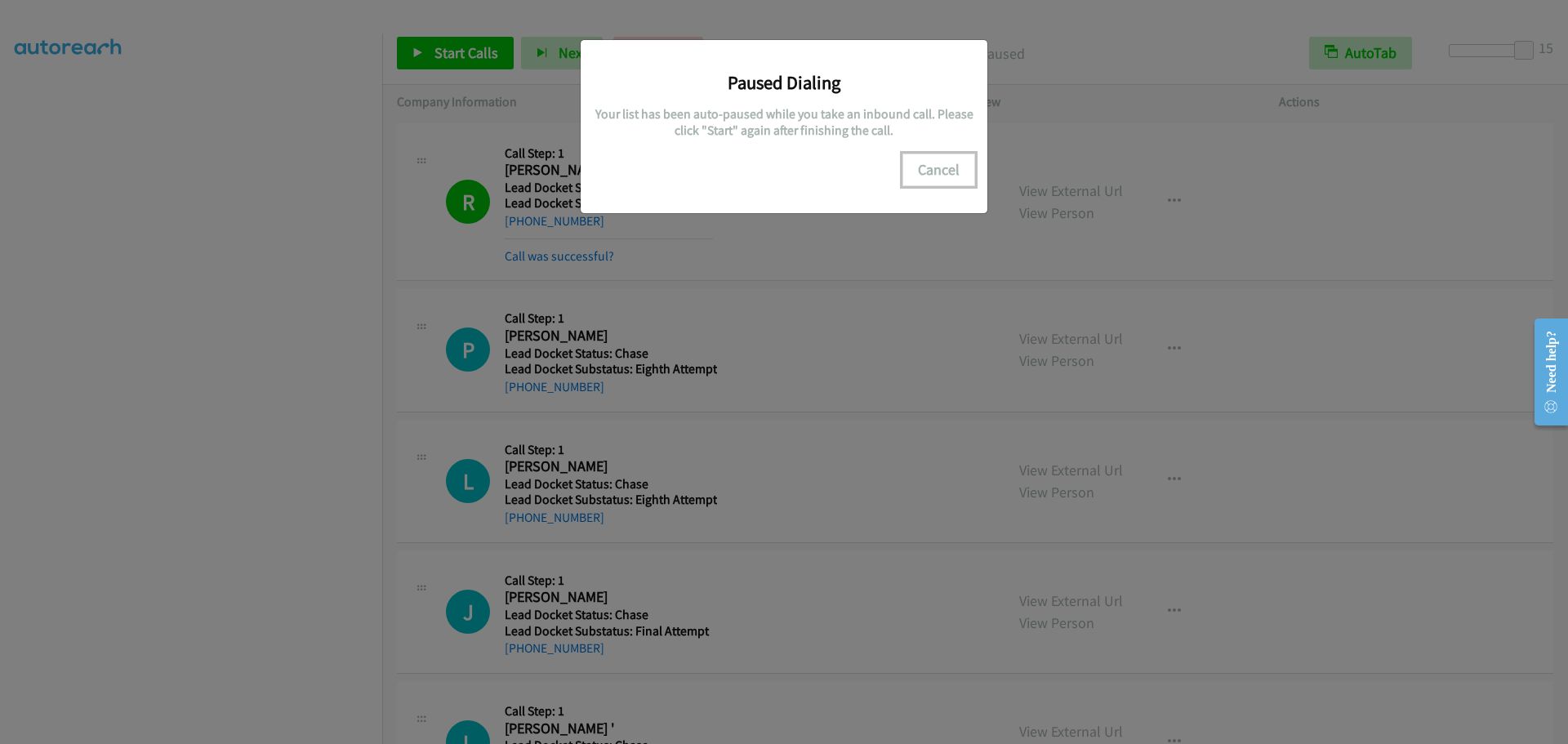
click at [951, 171] on button "Cancel" at bounding box center [938, 170] width 72 height 33
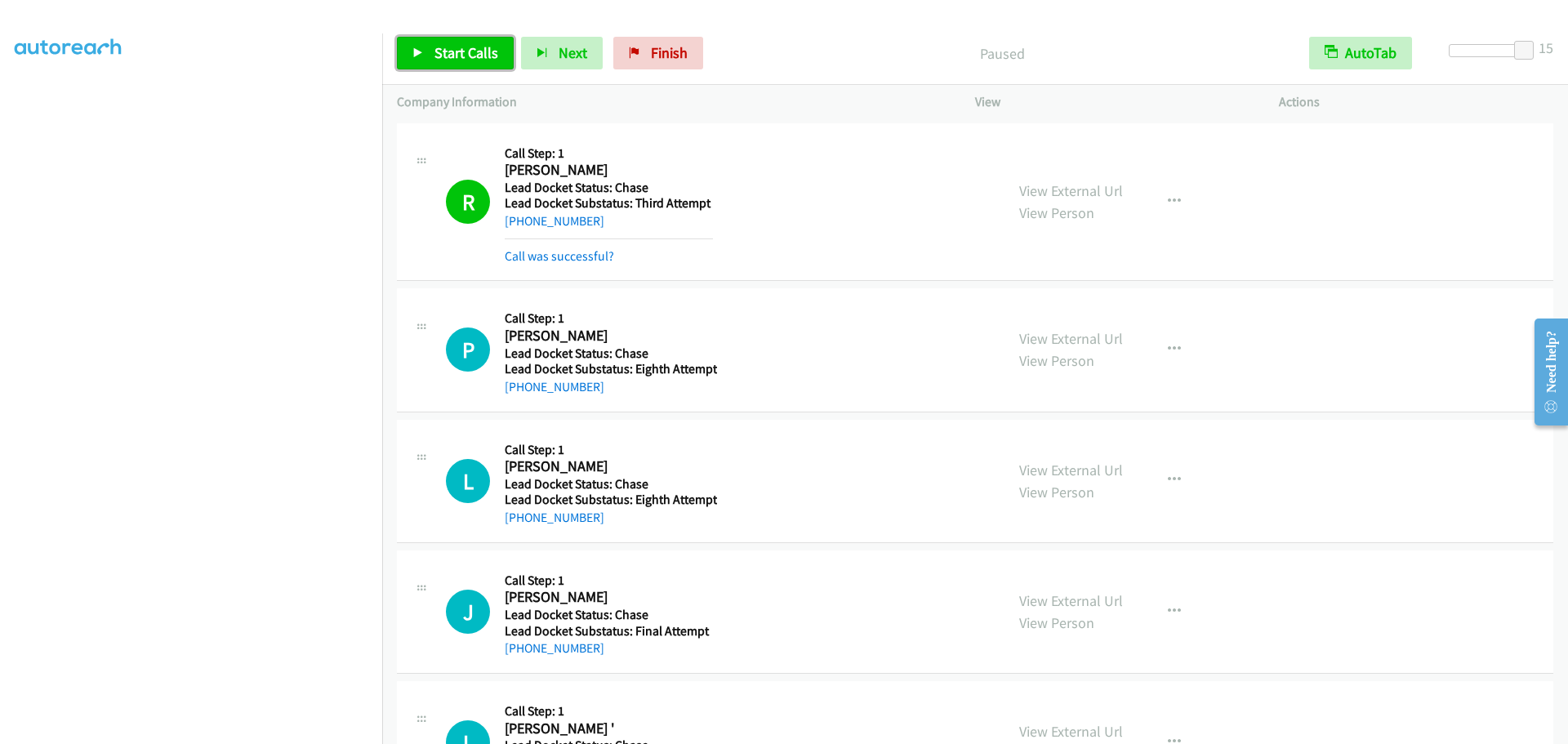
click at [478, 60] on span "Start Calls" at bounding box center [466, 52] width 64 height 19
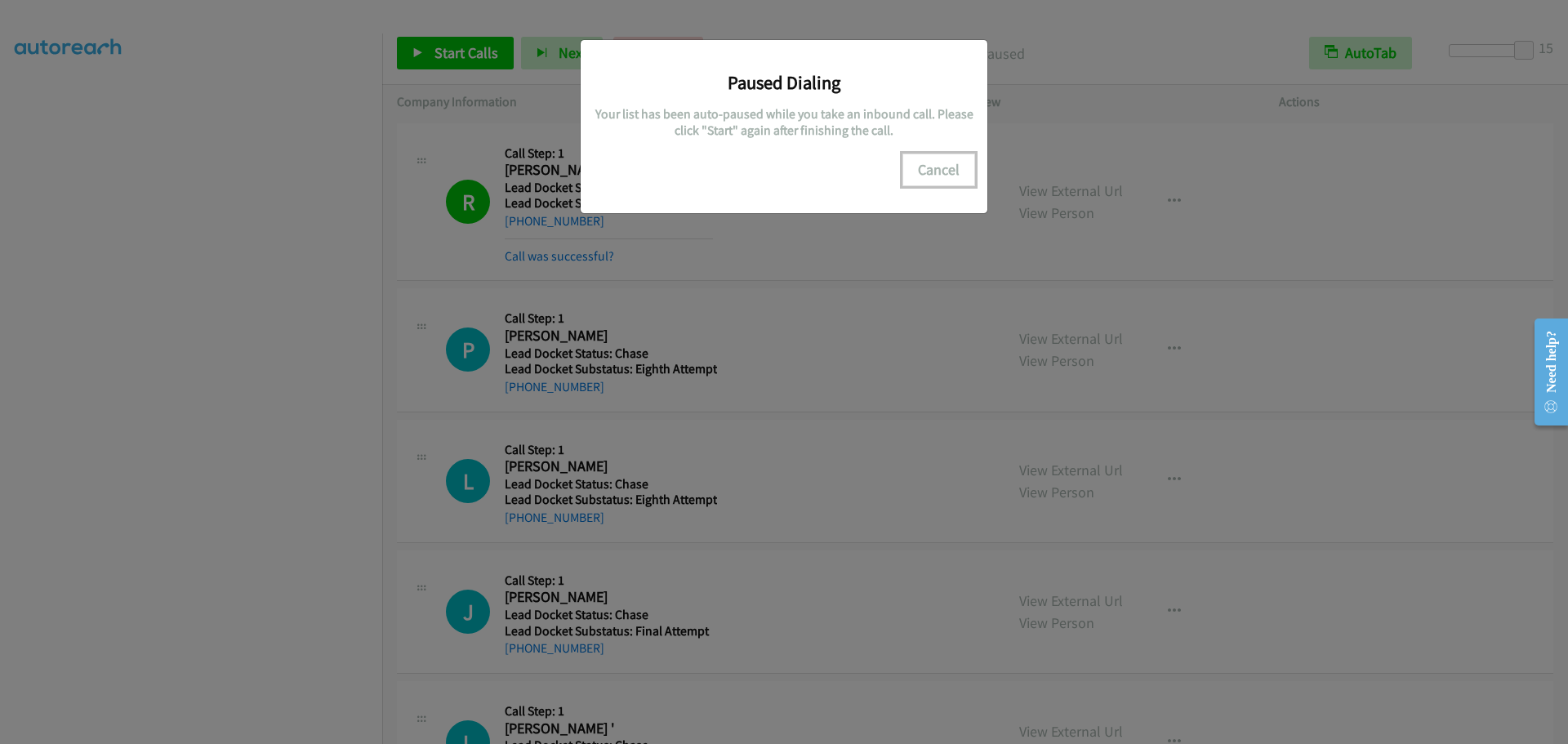
click at [948, 170] on button "Cancel" at bounding box center [938, 170] width 72 height 33
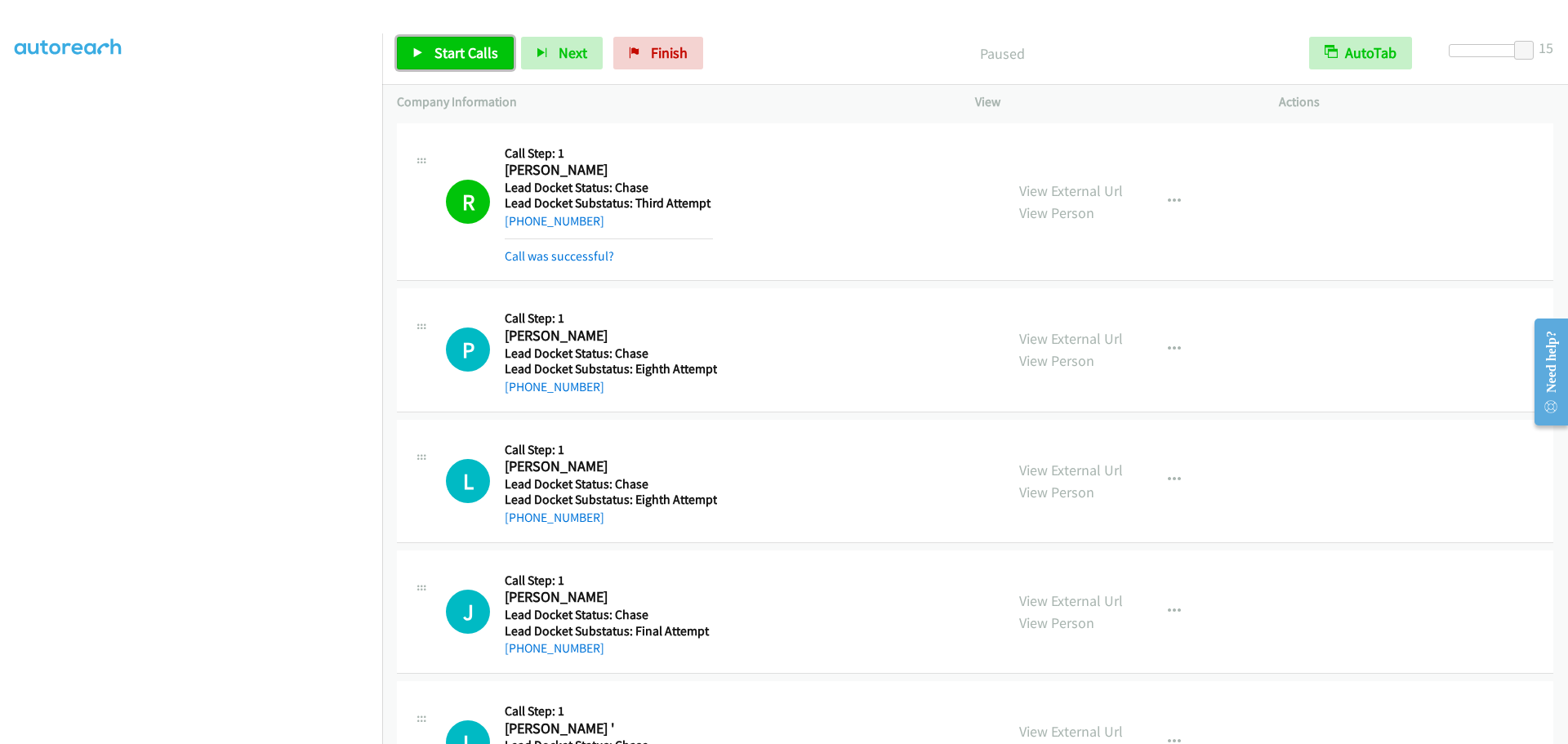
click at [464, 52] on span "Start Calls" at bounding box center [466, 52] width 64 height 19
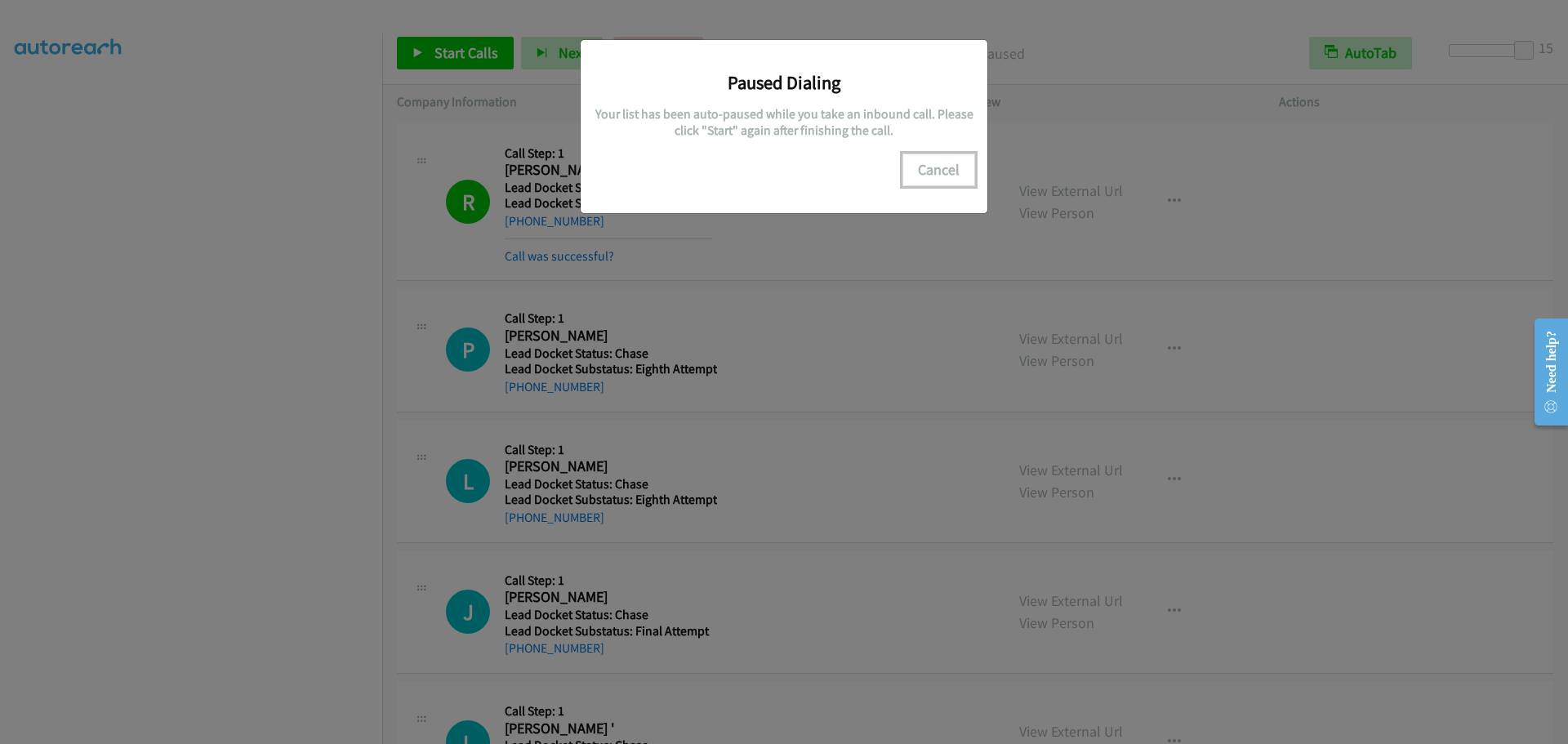
click at [933, 168] on button "Cancel" at bounding box center [938, 170] width 72 height 33
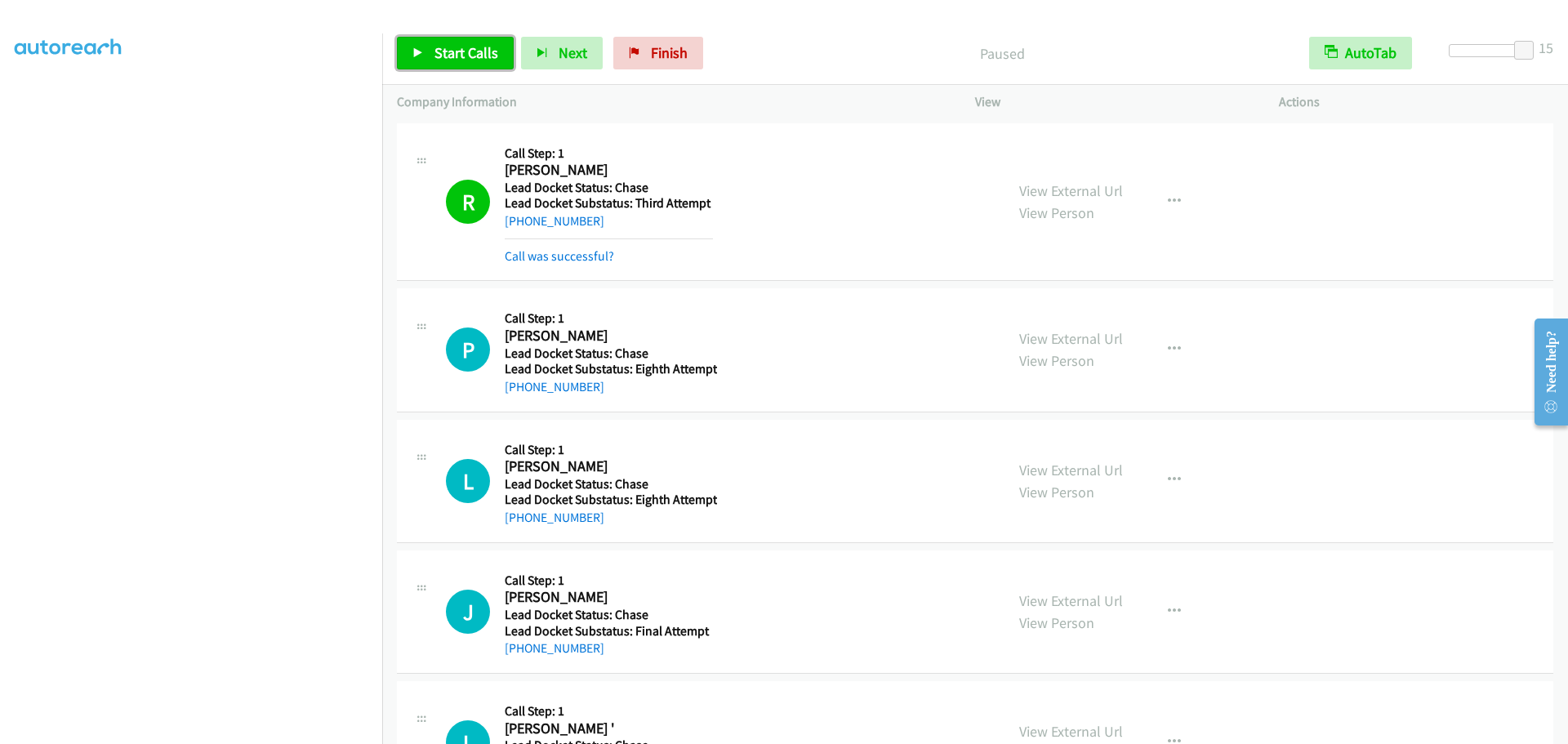
click at [472, 62] on link "Start Calls" at bounding box center [455, 53] width 117 height 33
click at [532, 44] on span "Next" at bounding box center [546, 52] width 28 height 19
click at [603, 49] on icon at bounding box center [607, 54] width 11 height 11
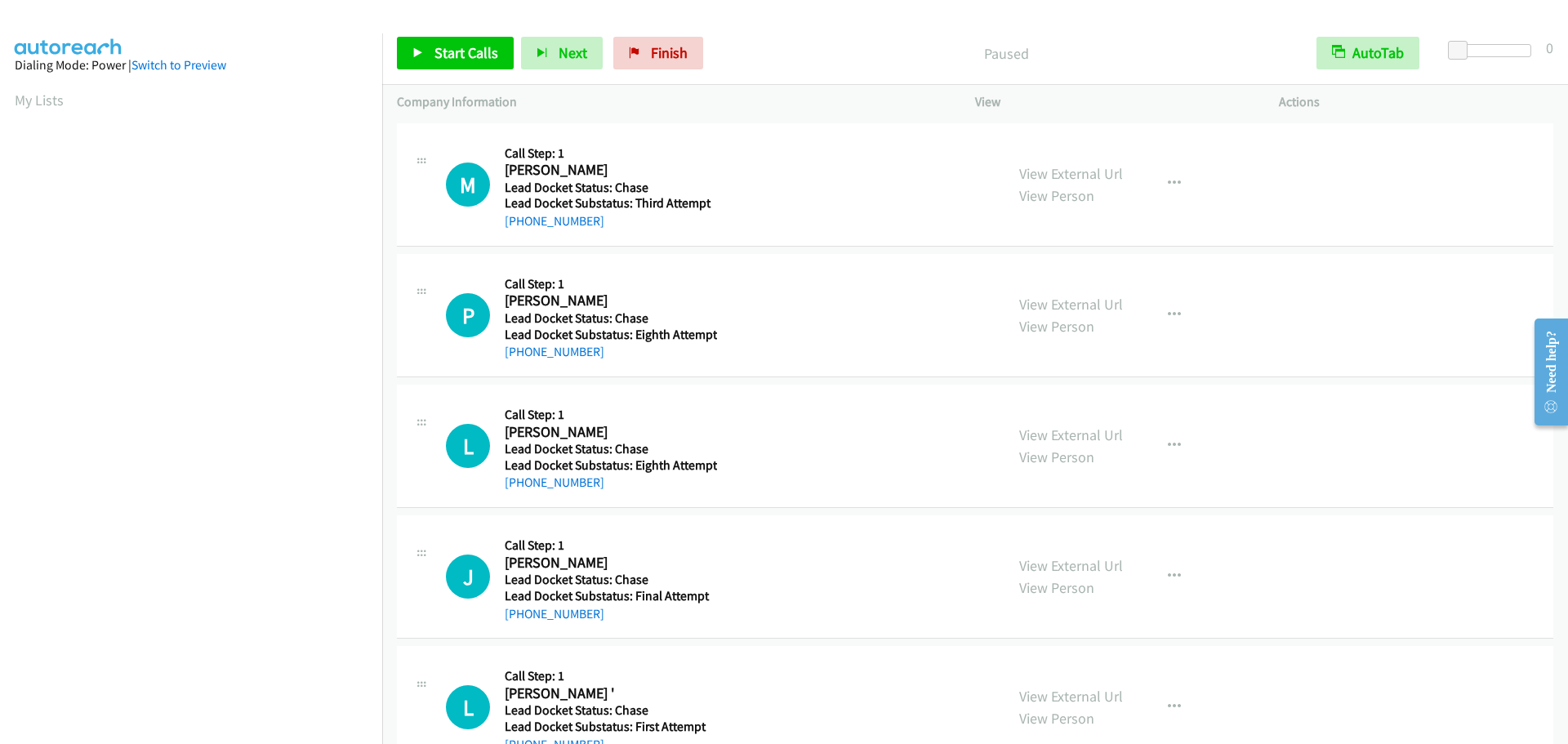
scroll to position [172, 0]
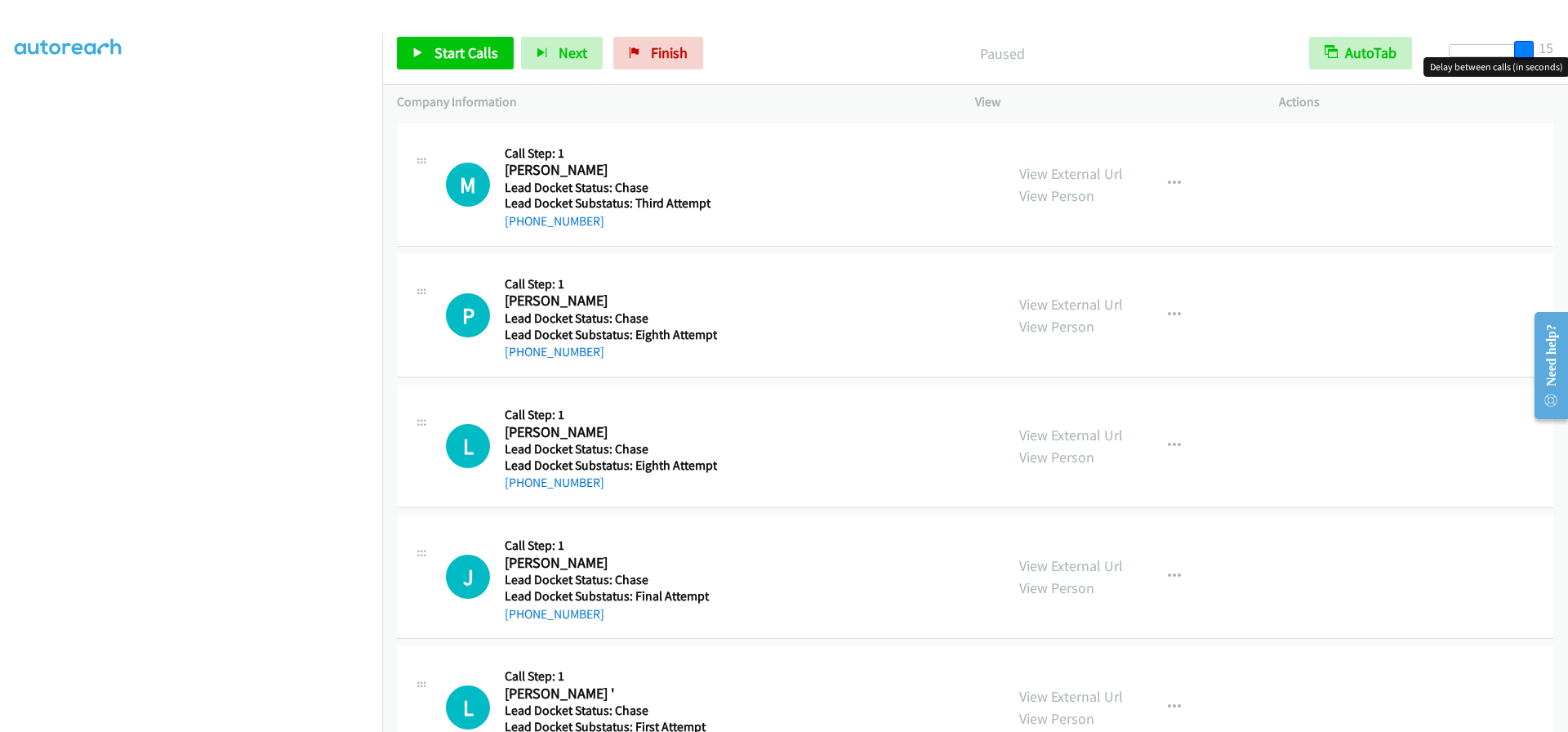
drag, startPoint x: 1453, startPoint y: 55, endPoint x: 1541, endPoint y: 49, distance: 88.2
click at [1541, 49] on div "Start Calls Pause Next Finish Paused AutoTab AutoTab 15" at bounding box center [975, 53] width 1186 height 63
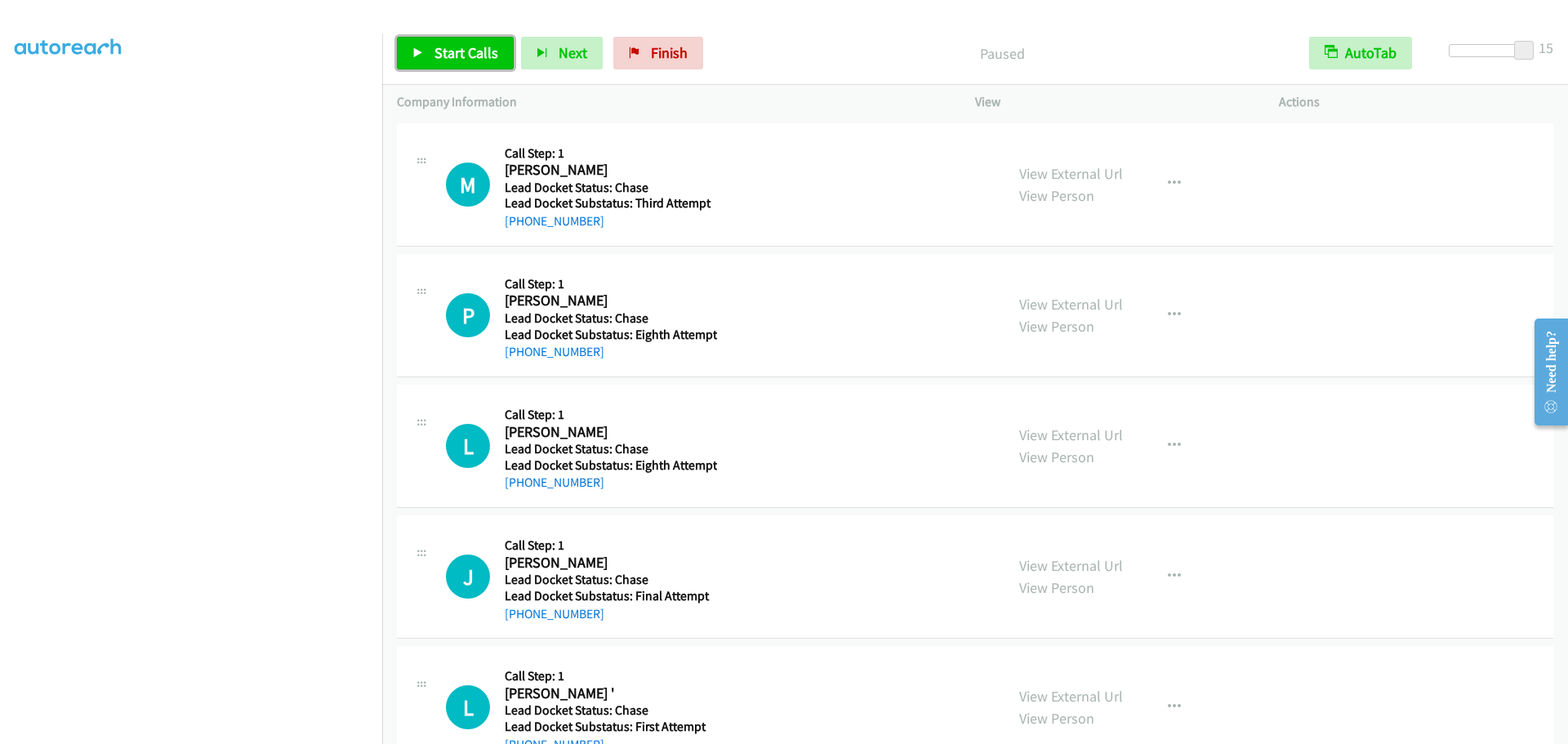
click at [444, 47] on span "Start Calls" at bounding box center [466, 52] width 64 height 19
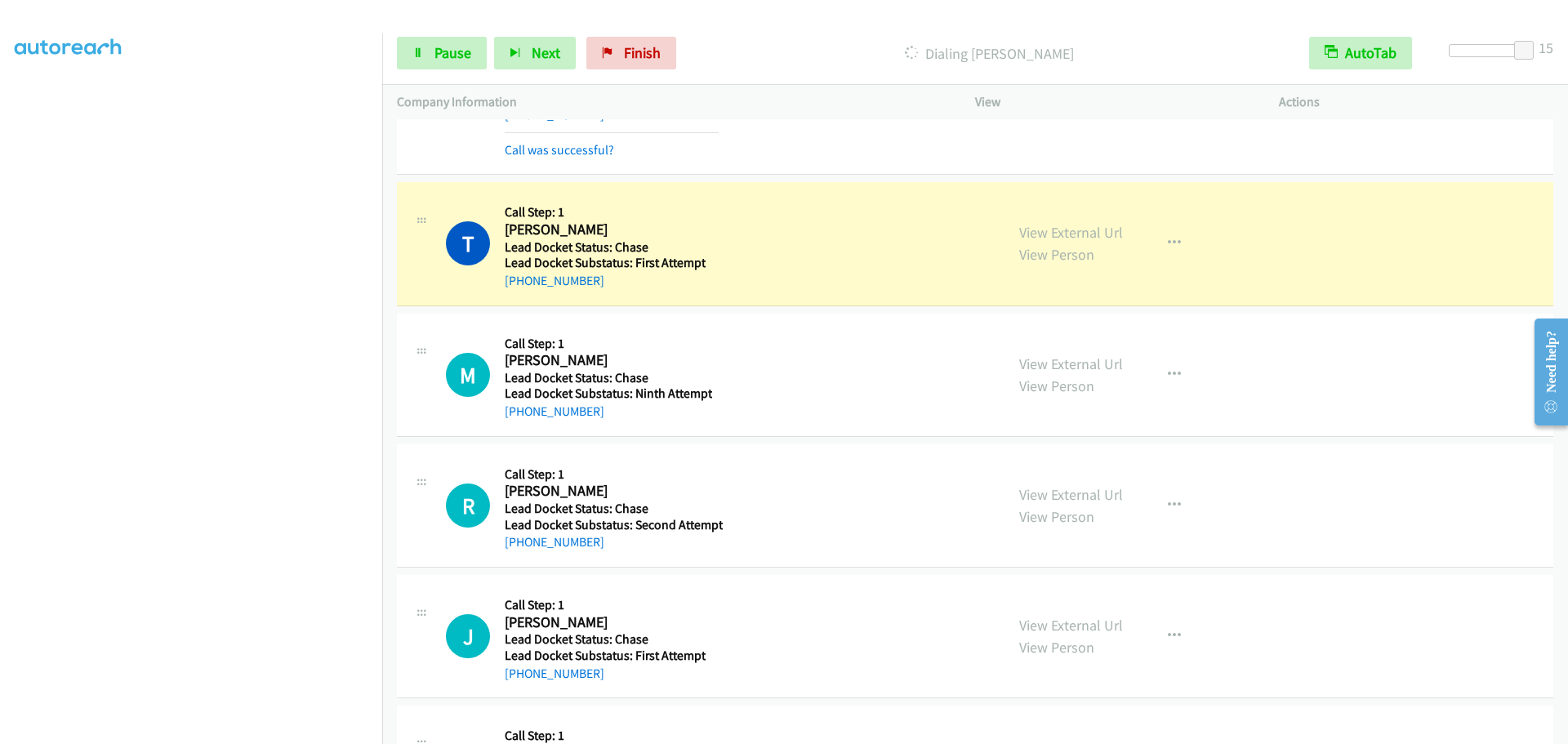
scroll to position [936, 0]
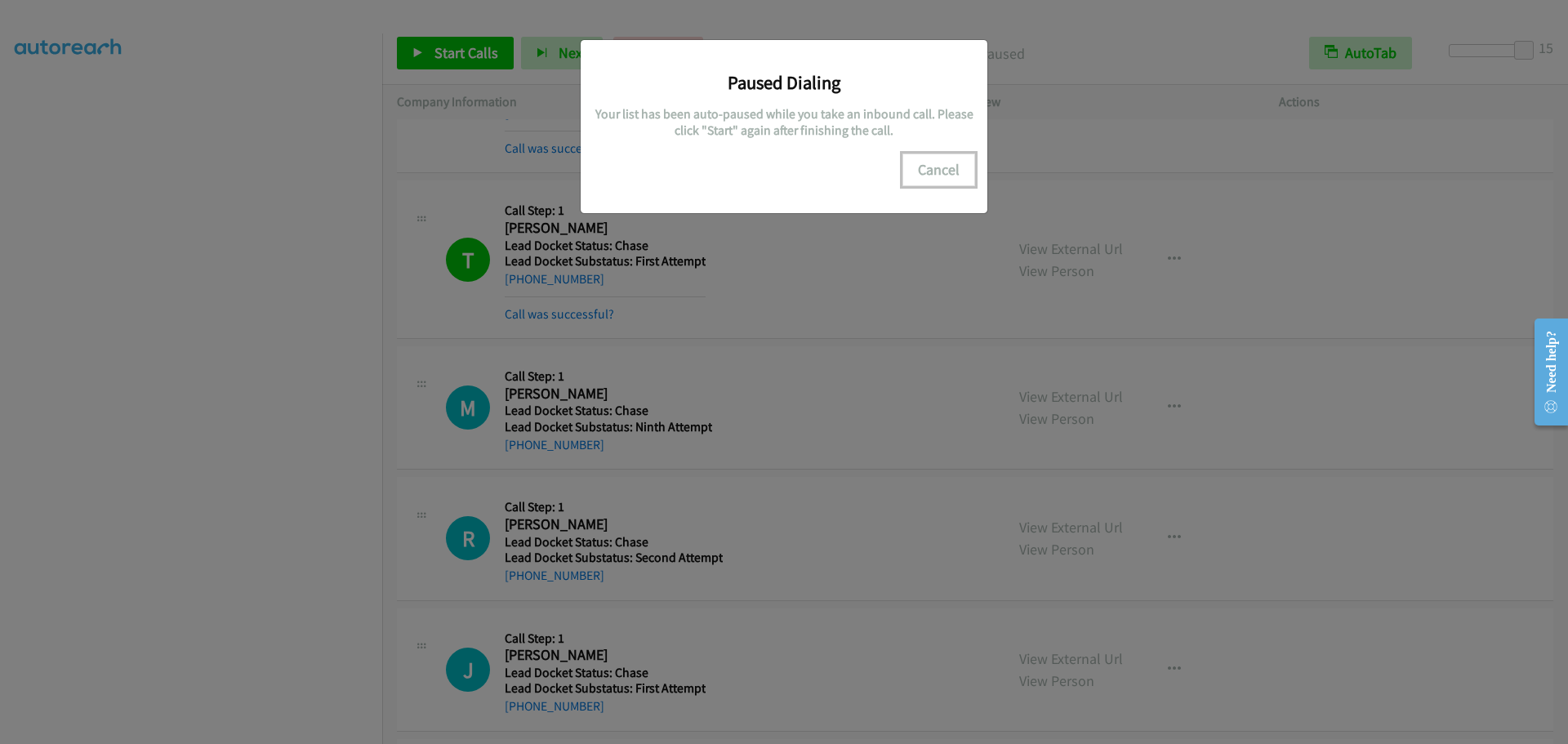
click at [950, 171] on button "Cancel" at bounding box center [938, 170] width 72 height 33
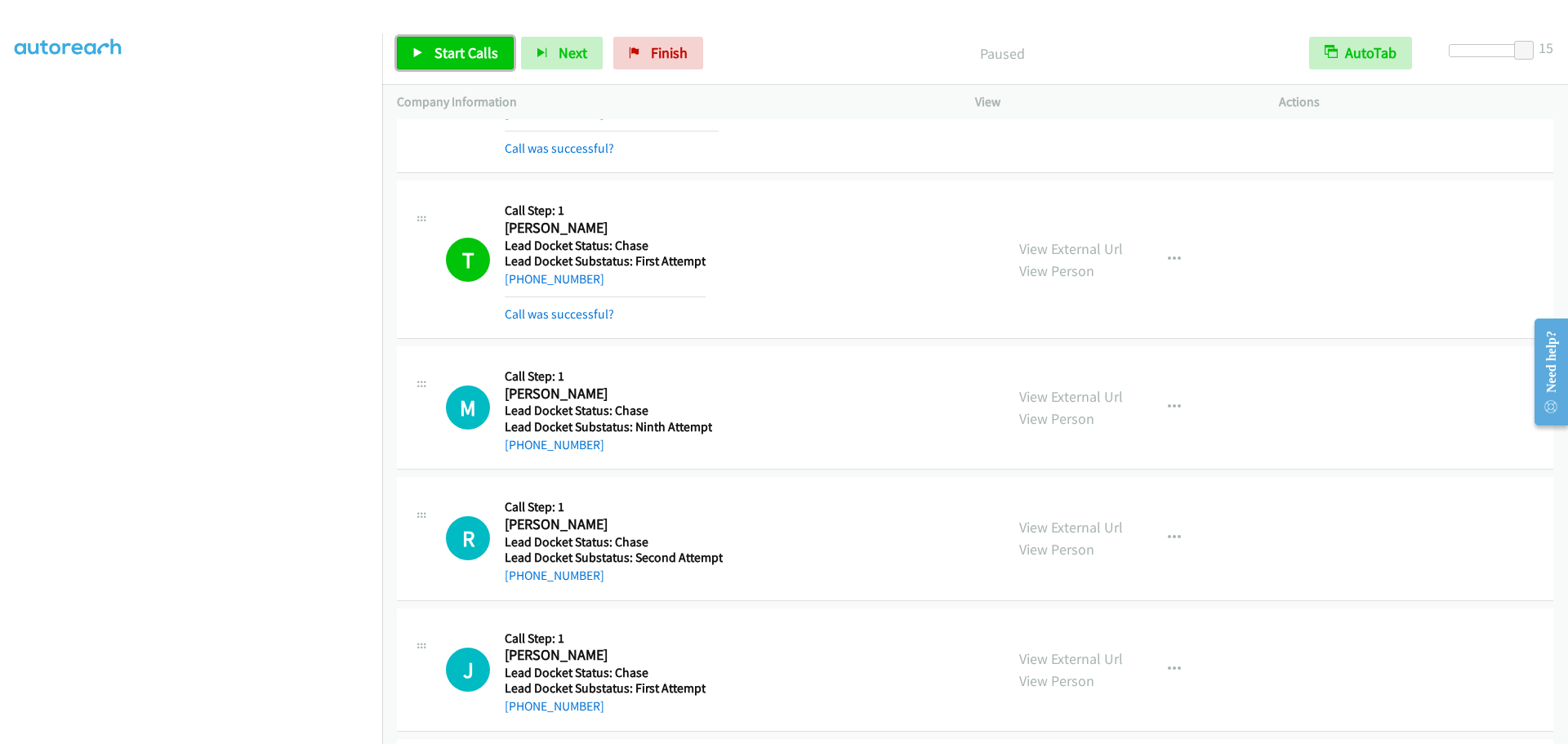
click at [466, 60] on span "Start Calls" at bounding box center [466, 52] width 64 height 19
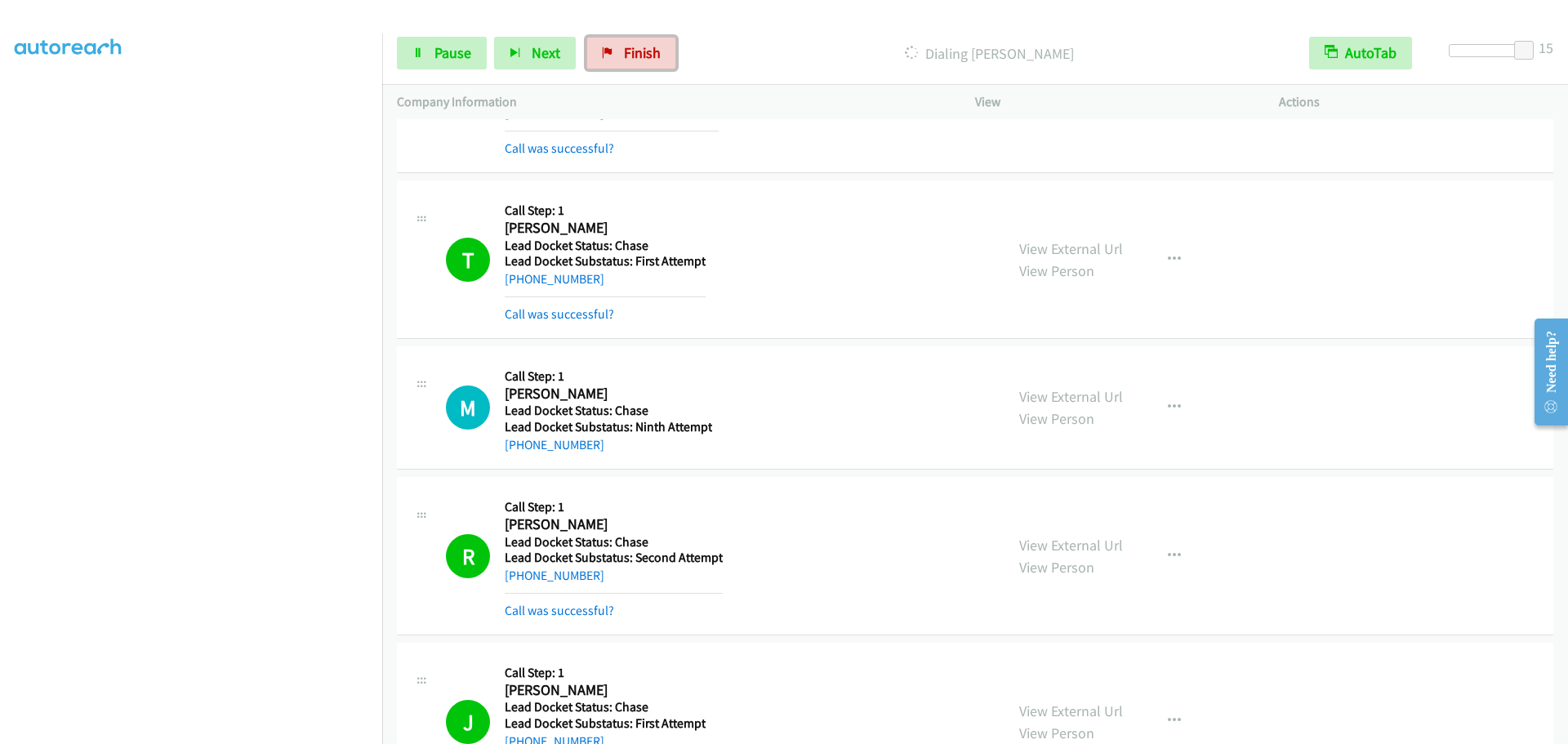
drag, startPoint x: 640, startPoint y: 52, endPoint x: 865, endPoint y: 49, distance: 225.0
click at [640, 52] on span "Finish" at bounding box center [642, 52] width 37 height 19
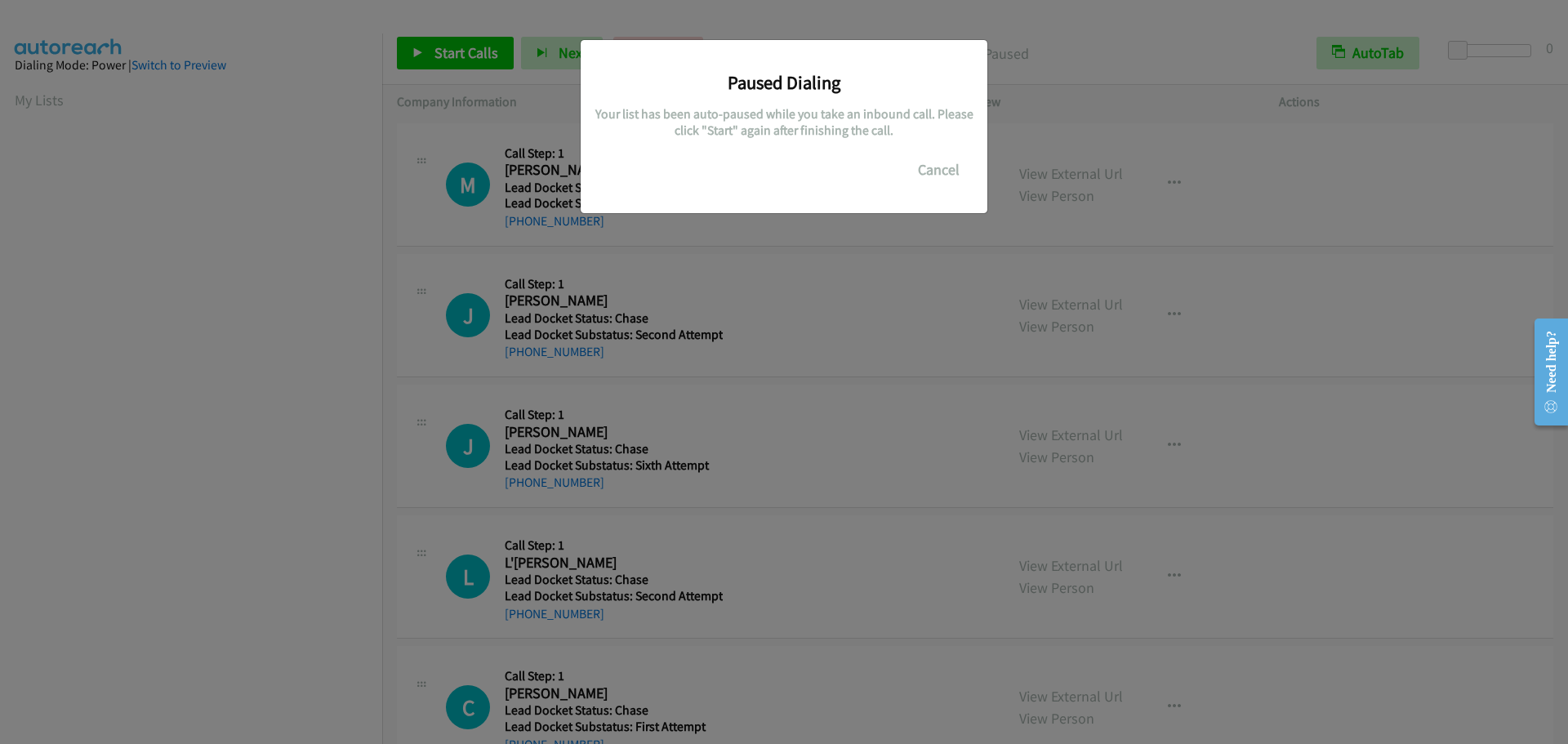
scroll to position [172, 0]
click at [954, 170] on button "Cancel" at bounding box center [938, 170] width 72 height 33
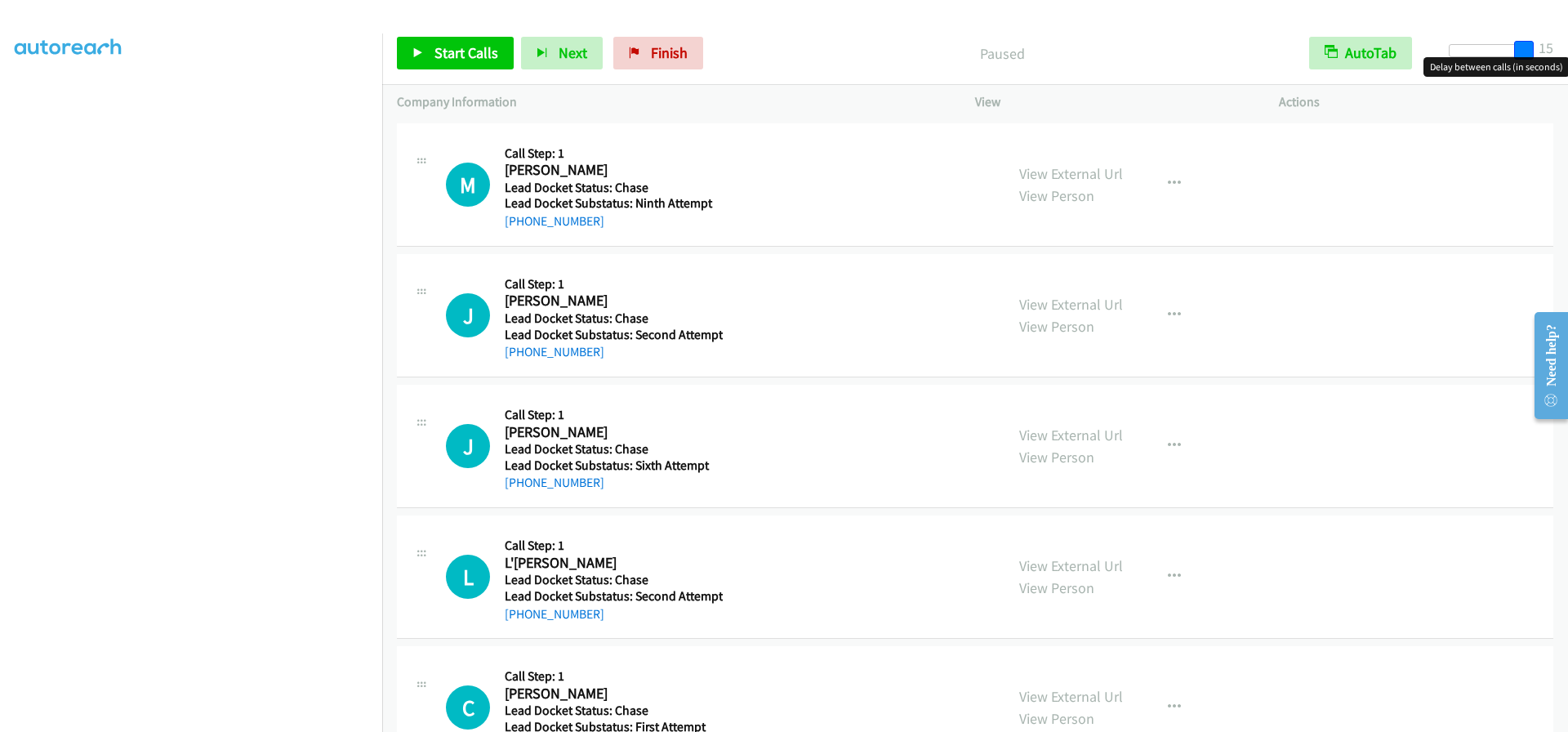
drag, startPoint x: 1465, startPoint y: 50, endPoint x: 1553, endPoint y: 45, distance: 88.1
click at [1553, 45] on div "Start Calls Pause Next Finish Paused AutoTab AutoTab 15" at bounding box center [975, 53] width 1186 height 63
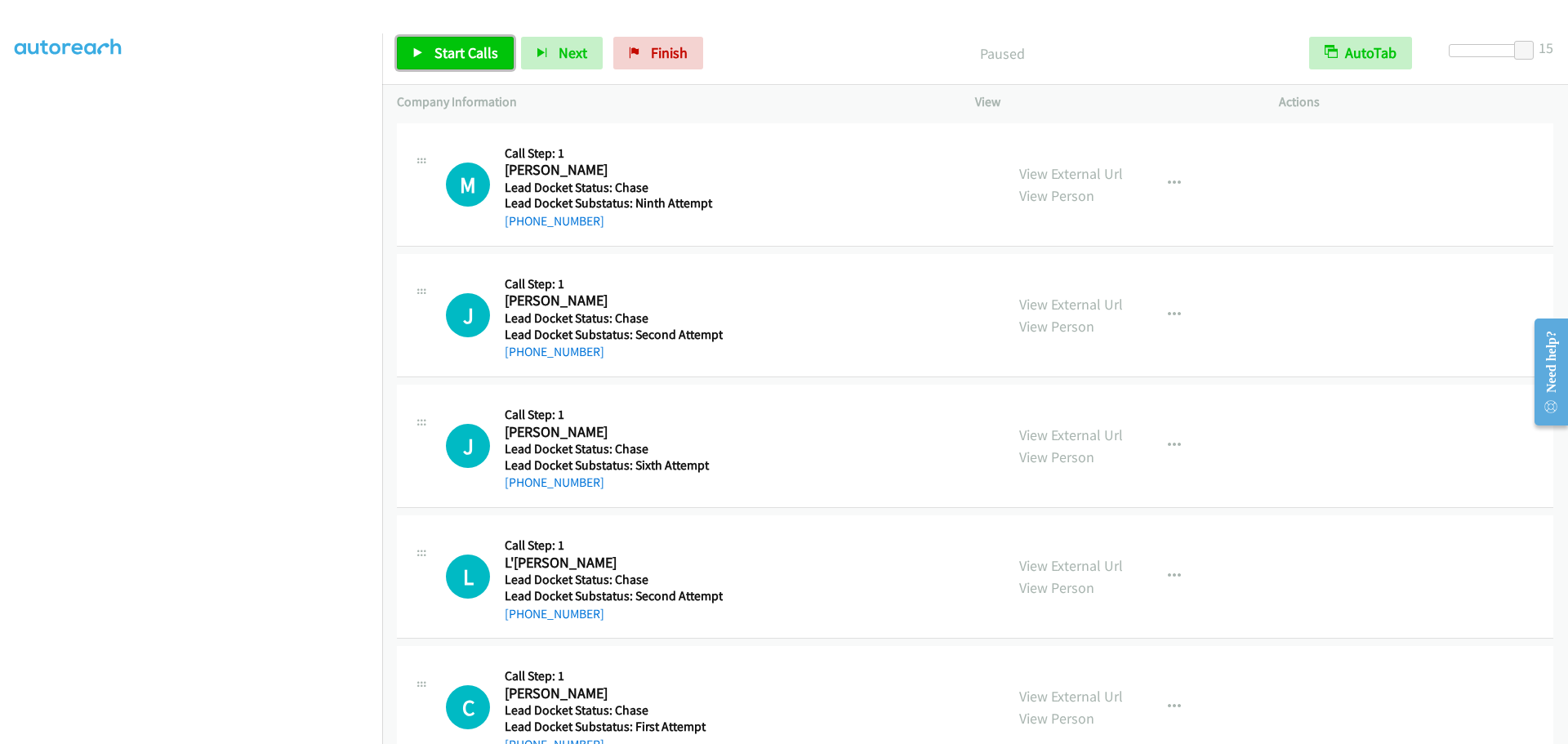
click at [450, 53] on span "Start Calls" at bounding box center [466, 52] width 64 height 19
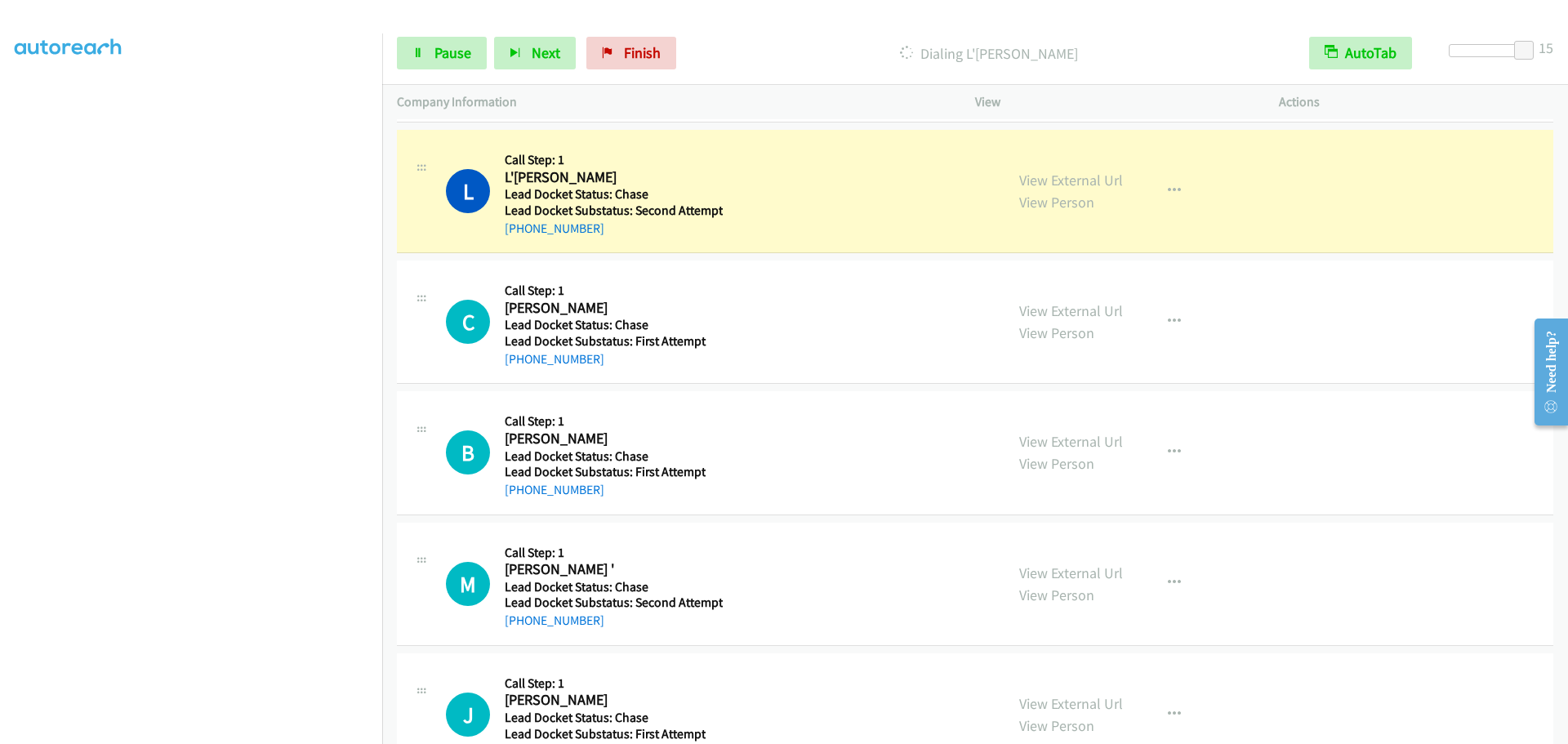
scroll to position [547, 0]
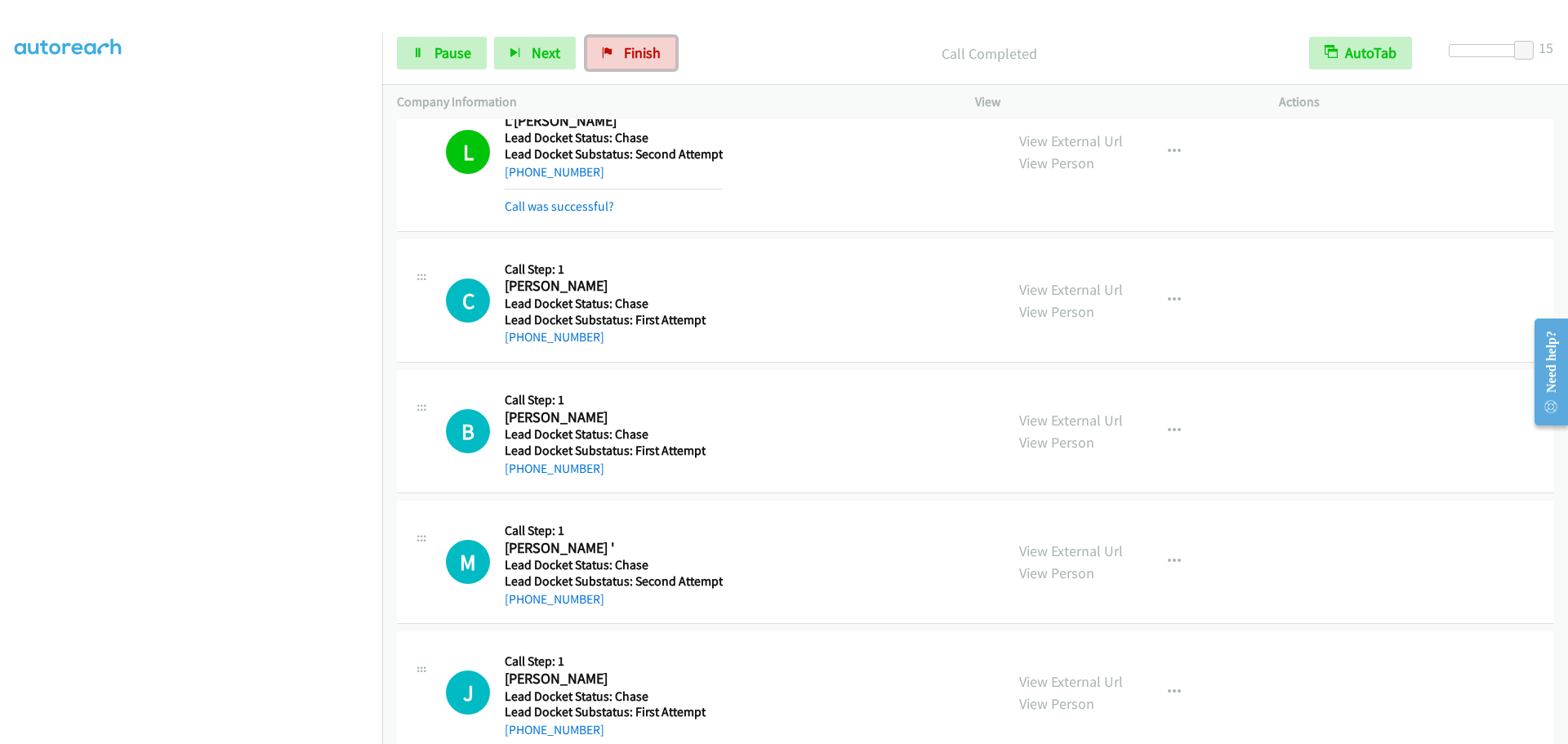
drag, startPoint x: 618, startPoint y: 49, endPoint x: 854, endPoint y: 63, distance: 236.4
click at [618, 49] on link "Finish" at bounding box center [631, 53] width 90 height 33
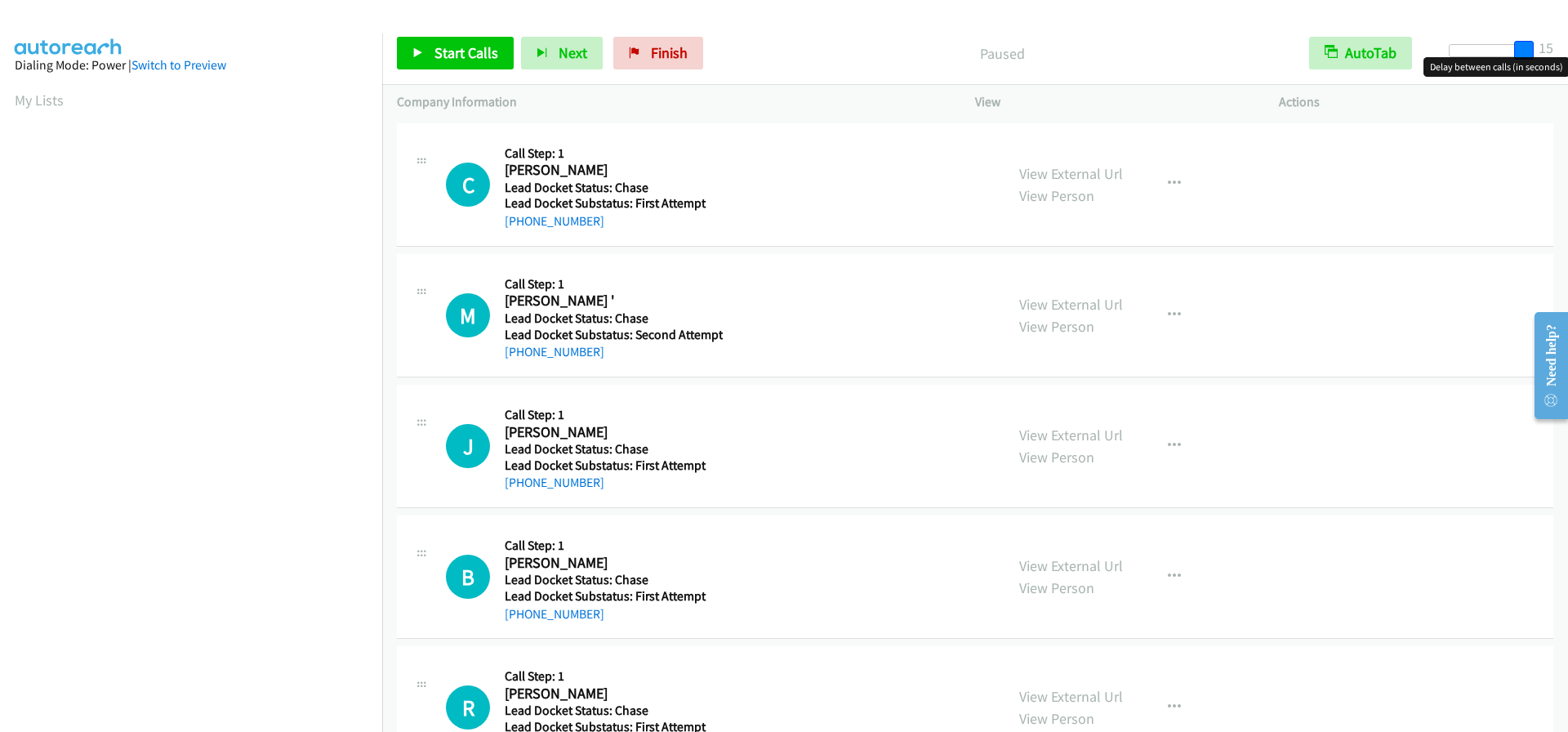
drag, startPoint x: 1455, startPoint y: 49, endPoint x: 1554, endPoint y: 47, distance: 99.0
click at [1554, 47] on div "Start Calls Pause Next Finish Paused AutoTab AutoTab 15" at bounding box center [975, 53] width 1186 height 63
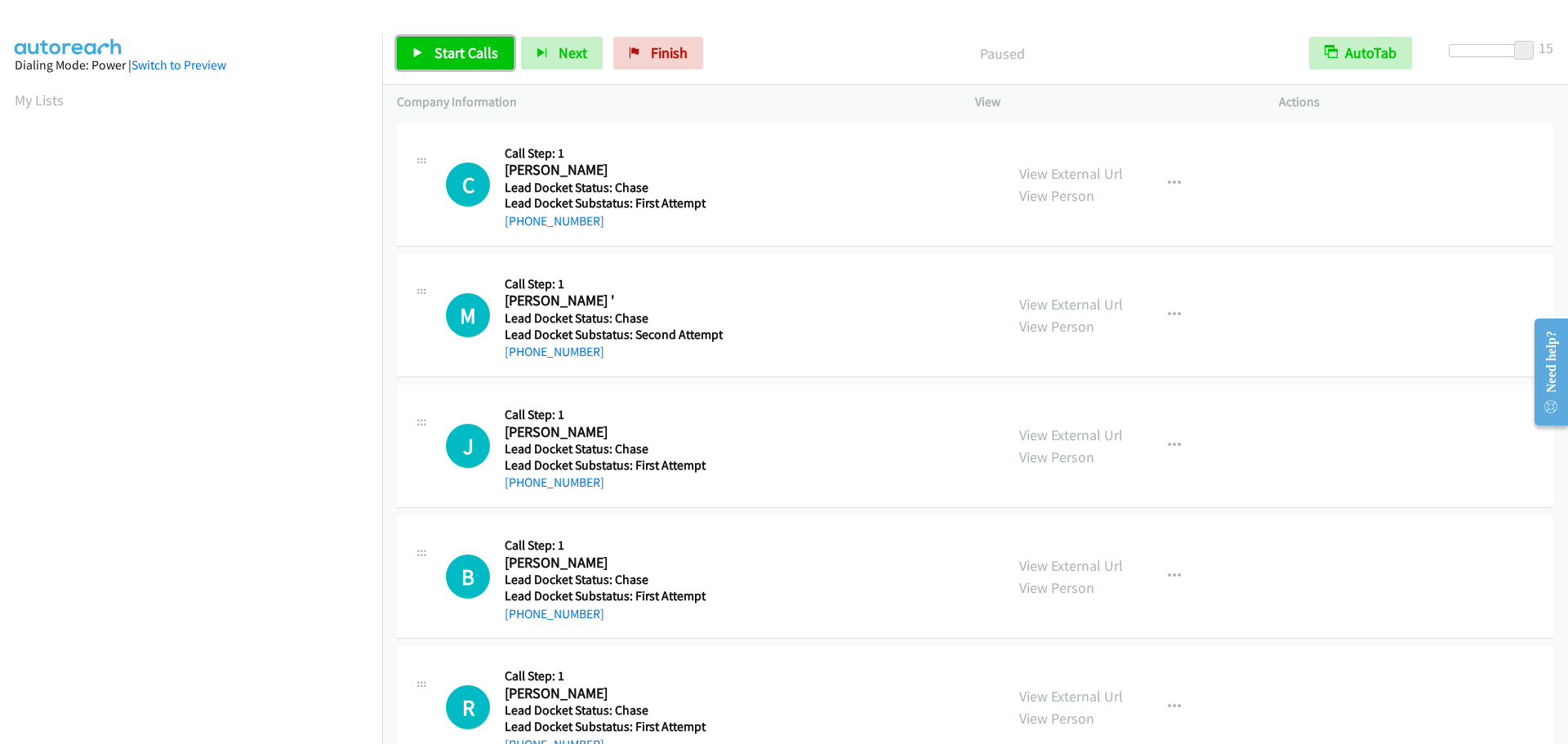
click at [450, 58] on span "Start Calls" at bounding box center [466, 52] width 64 height 19
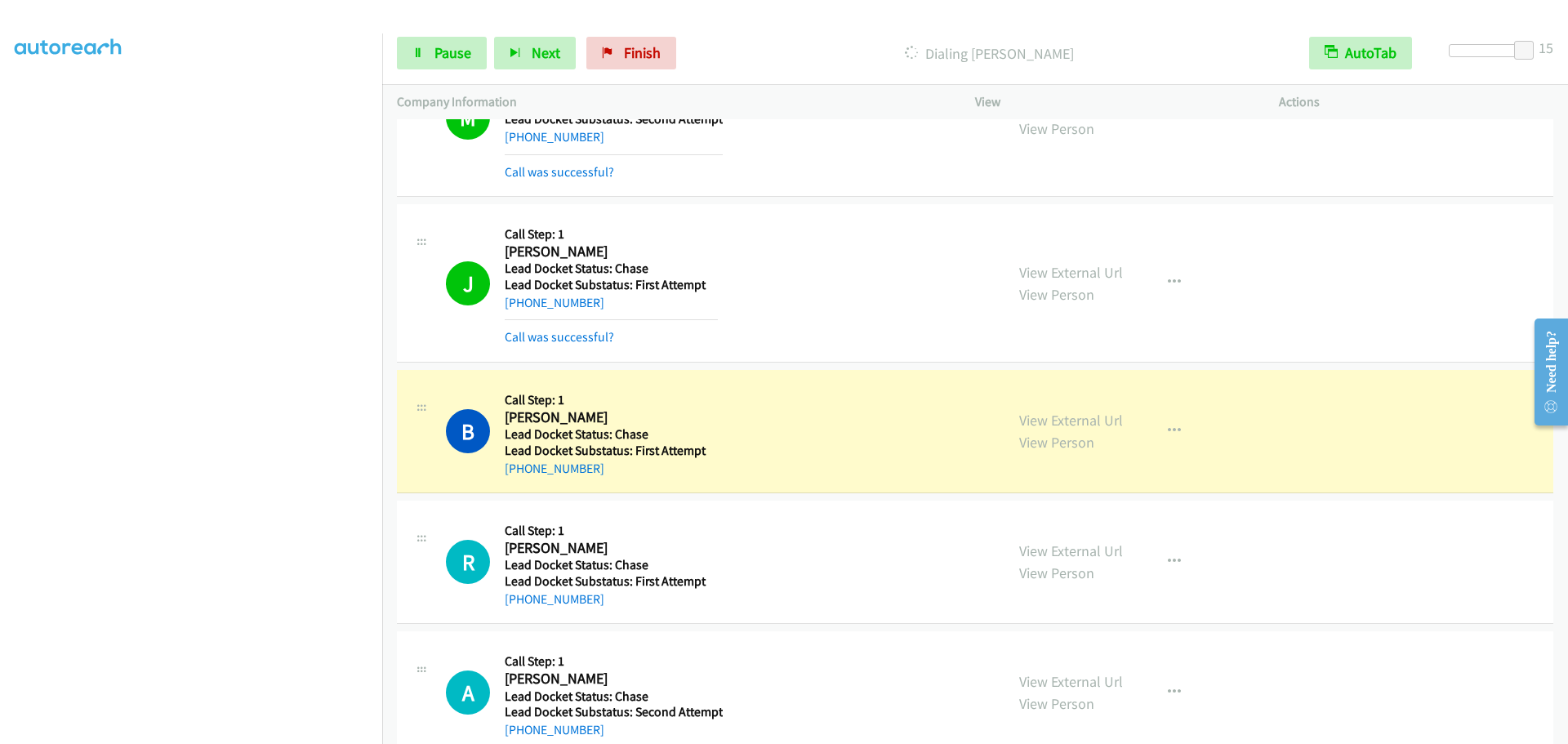
scroll to position [446, 0]
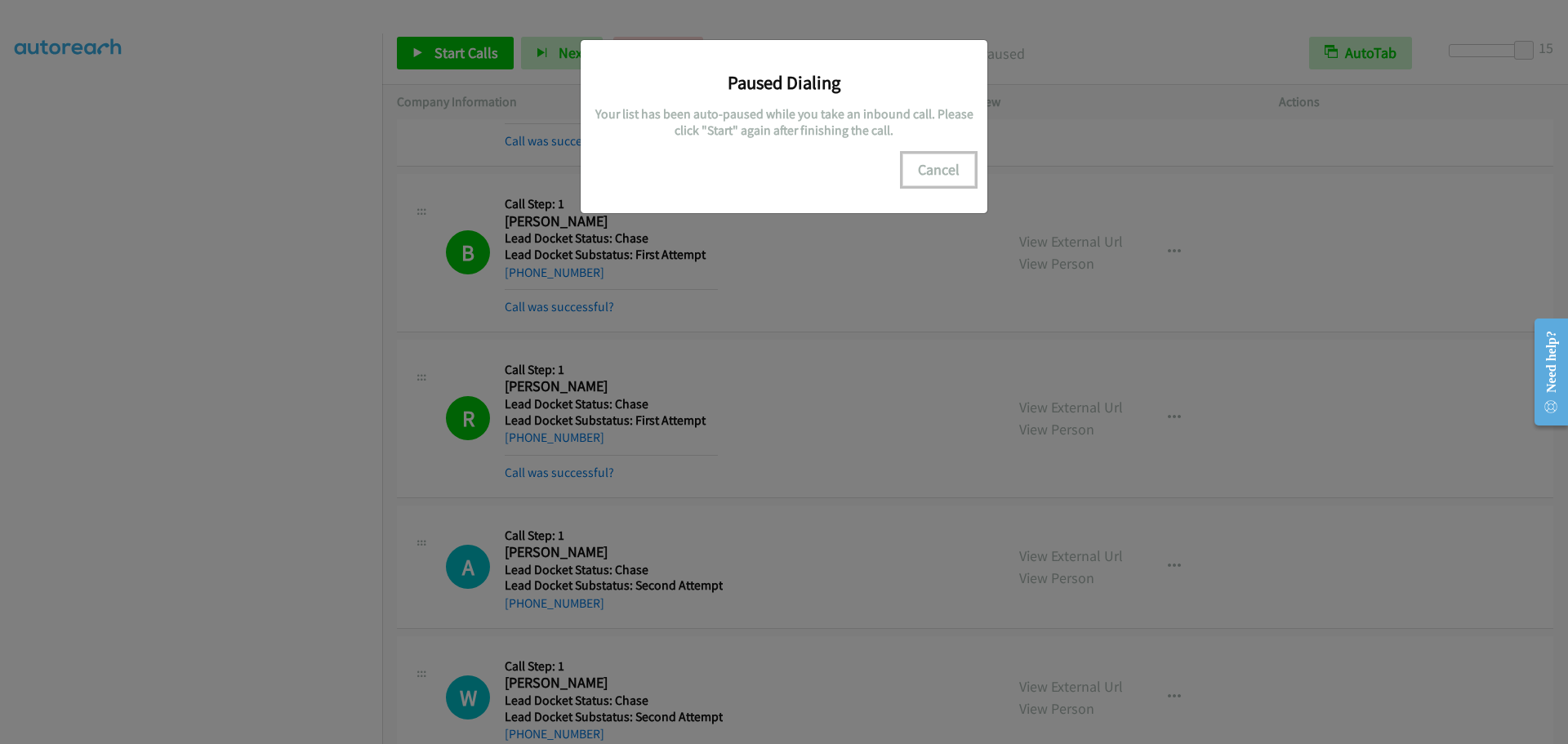
click at [959, 157] on button "Cancel" at bounding box center [938, 170] width 72 height 33
click at [944, 170] on button "Cancel" at bounding box center [938, 170] width 72 height 33
click at [918, 174] on button "Cancel" at bounding box center [938, 170] width 72 height 33
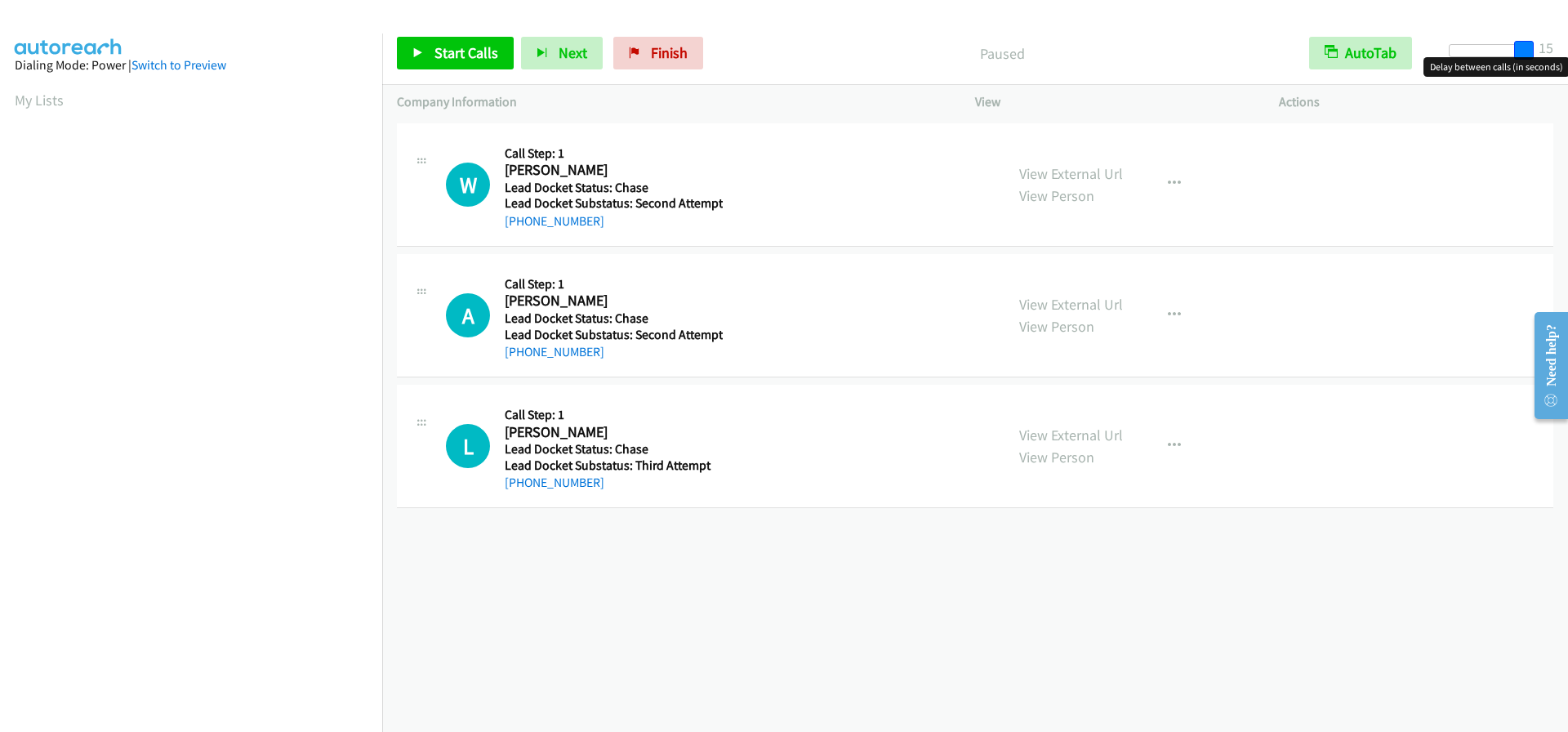
drag, startPoint x: 1457, startPoint y: 50, endPoint x: 1550, endPoint y: 43, distance: 93.3
click at [1550, 43] on div "Start Calls Pause Next Finish Paused AutoTab AutoTab 15" at bounding box center [975, 53] width 1186 height 63
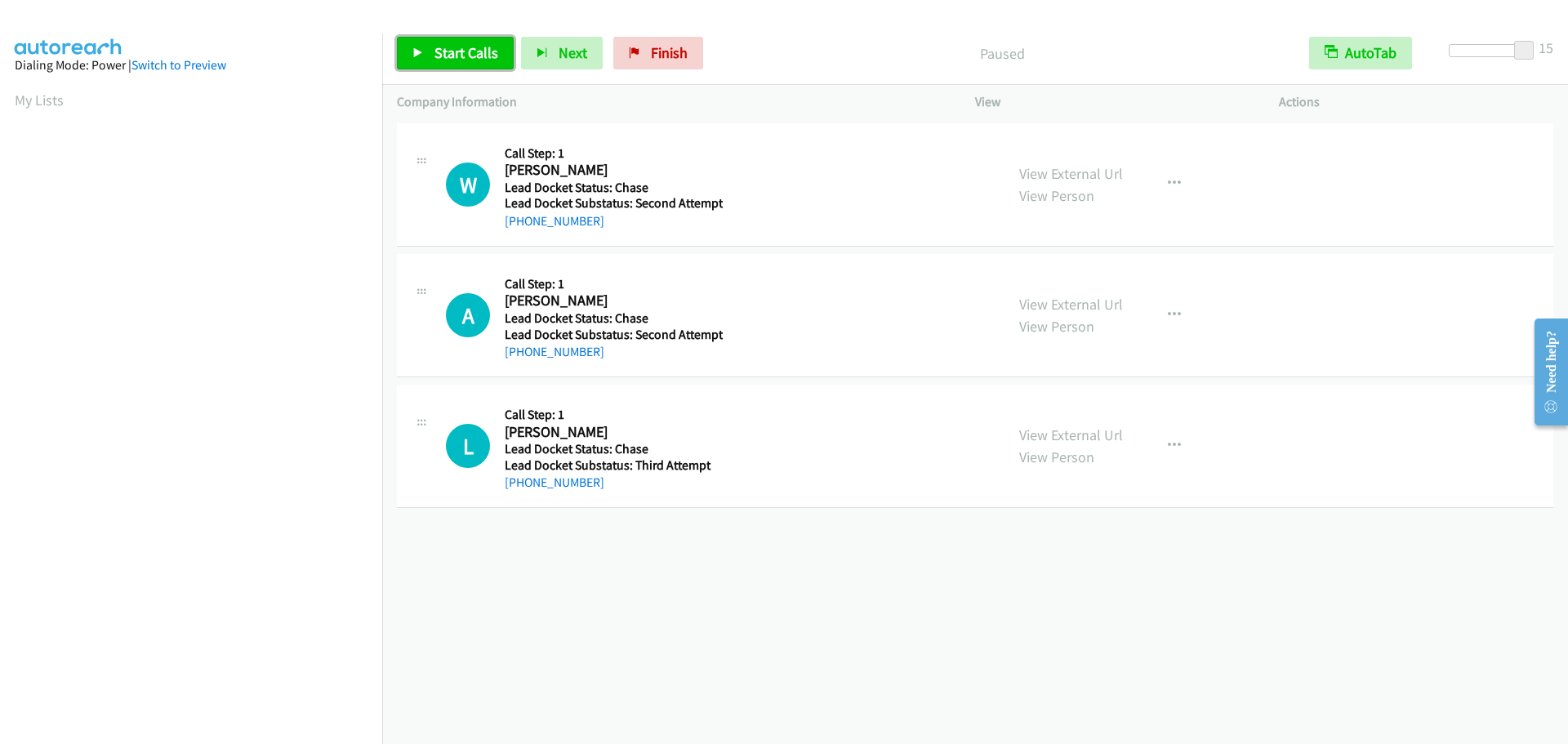
click at [466, 59] on span "Start Calls" at bounding box center [466, 52] width 64 height 19
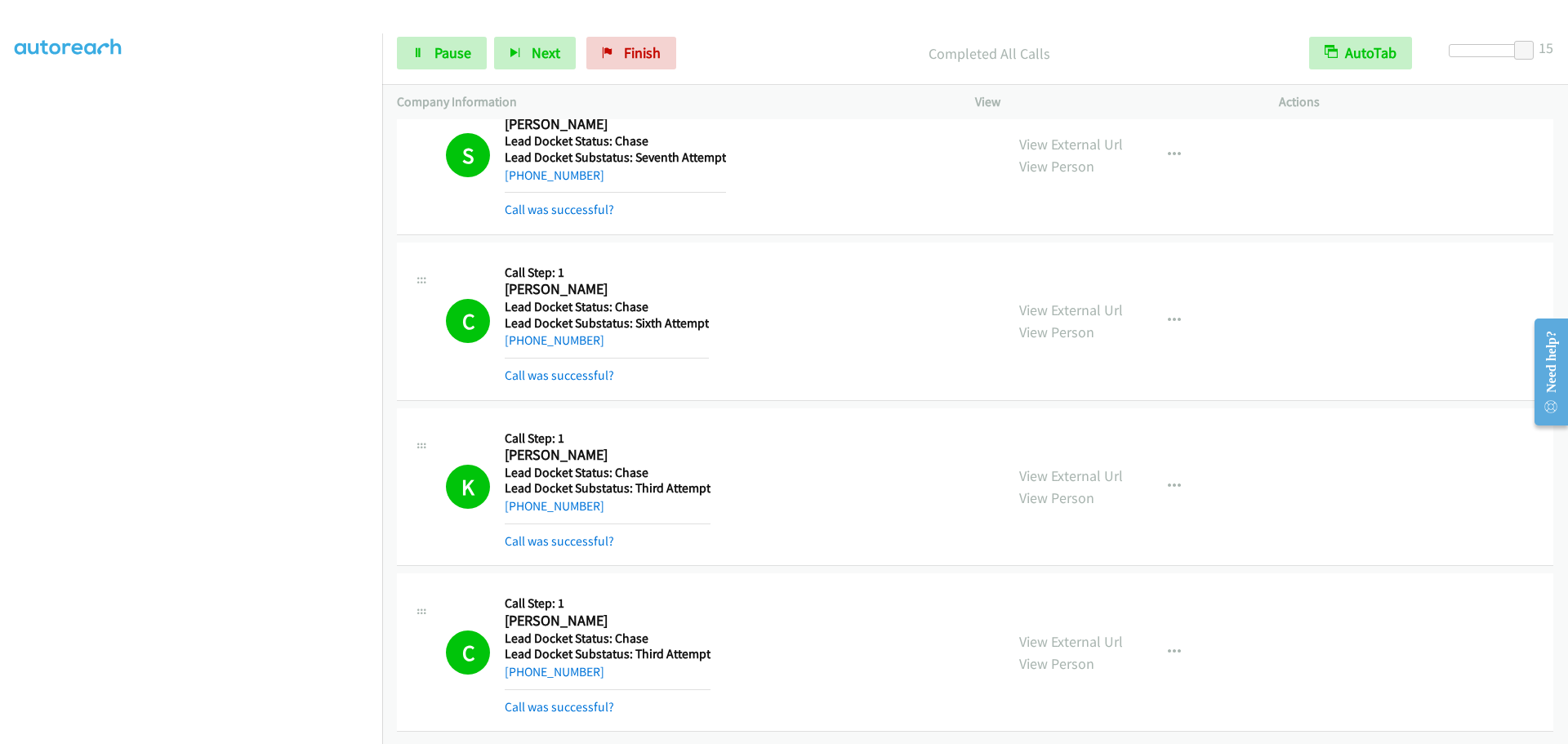
scroll to position [608, 0]
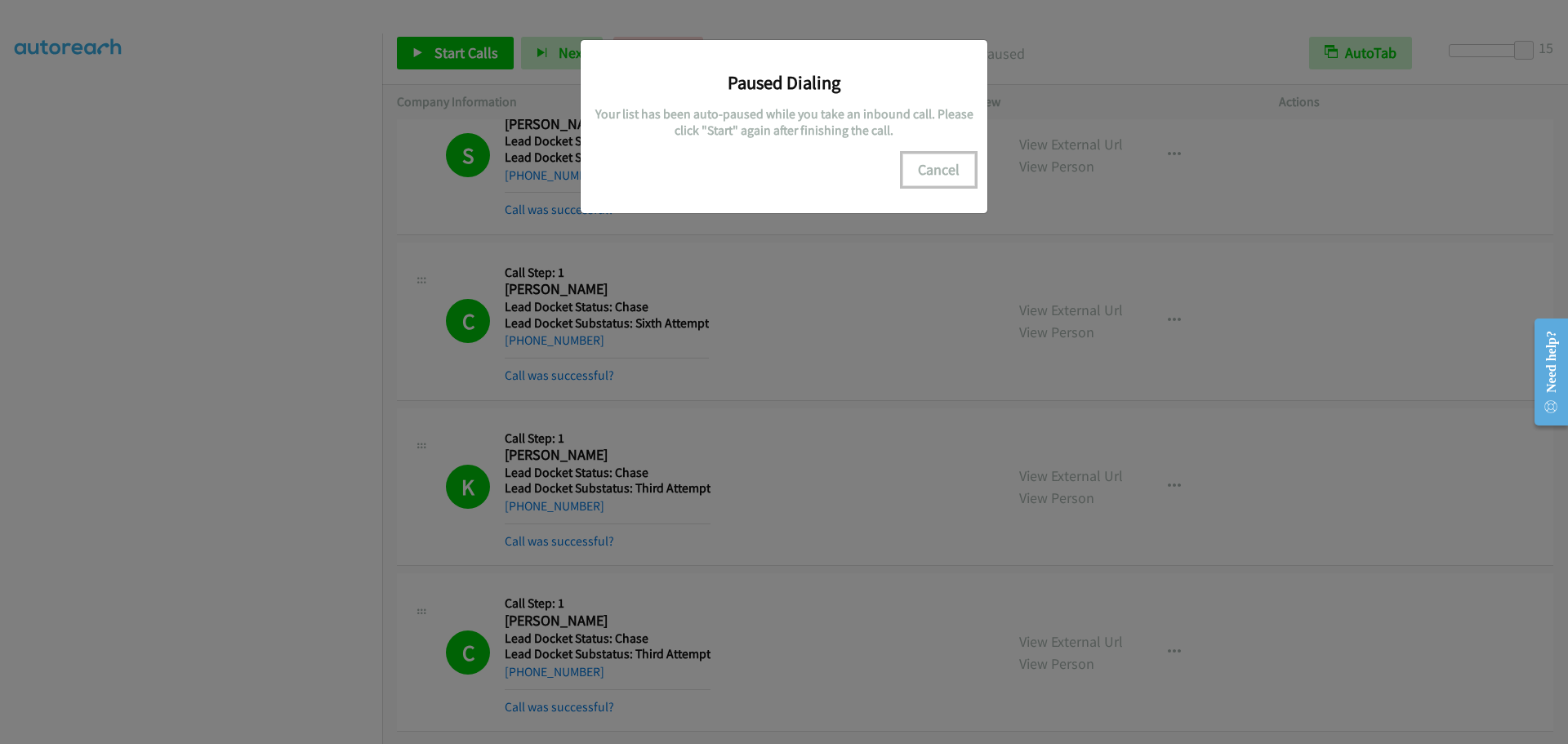
click at [932, 169] on button "Cancel" at bounding box center [938, 170] width 72 height 33
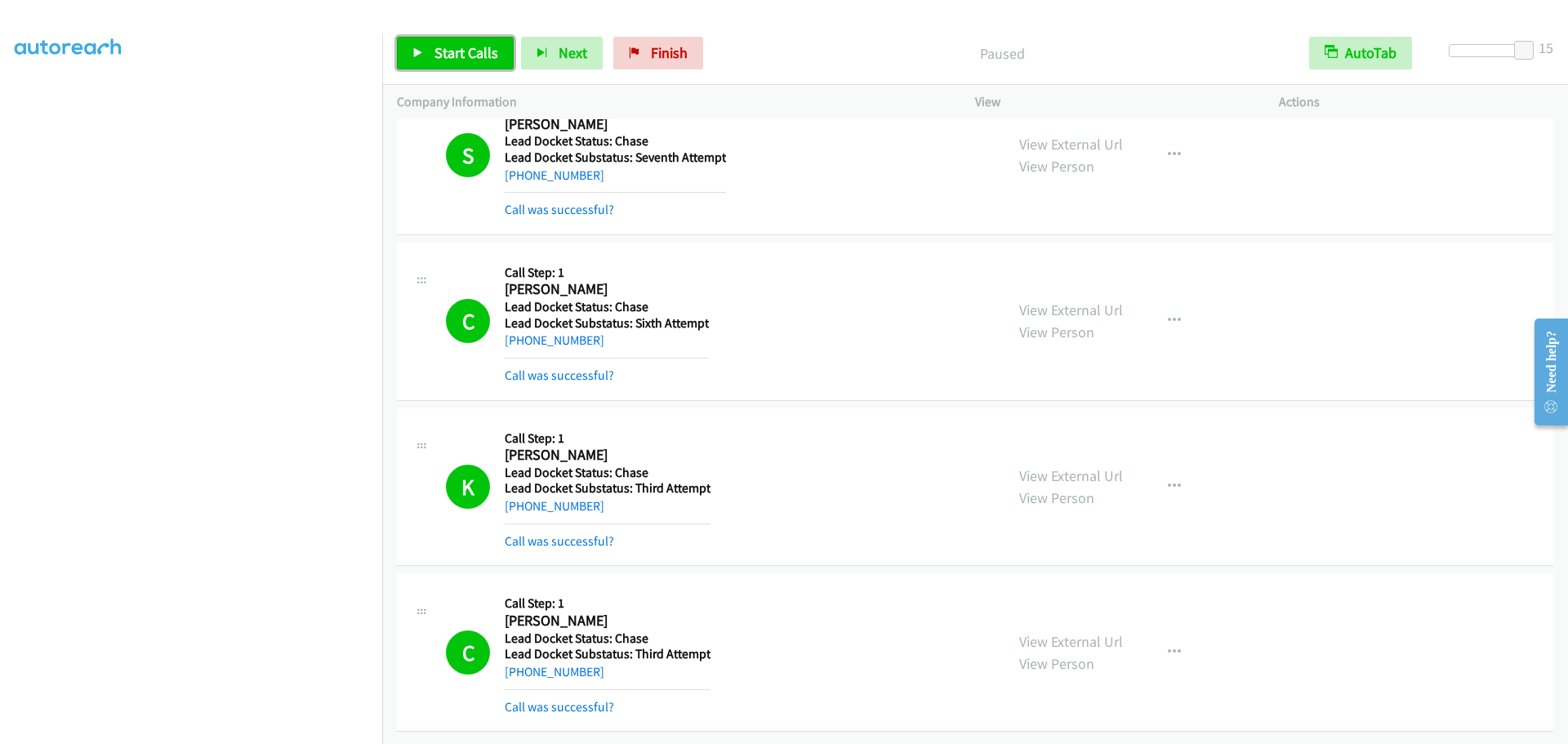
click at [440, 46] on span "Start Calls" at bounding box center [466, 52] width 64 height 19
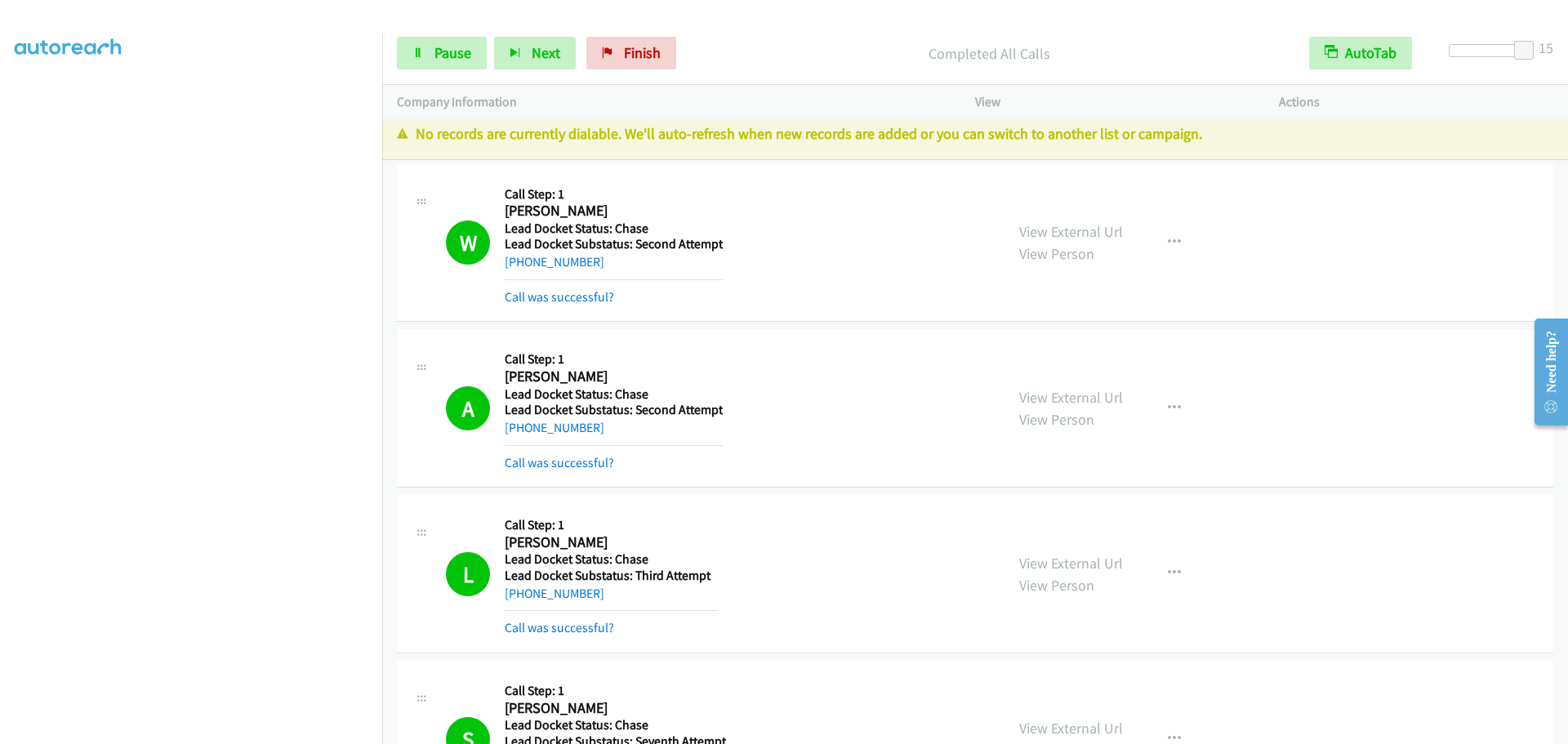
scroll to position [0, 0]
